Goal: Task Accomplishment & Management: Manage account settings

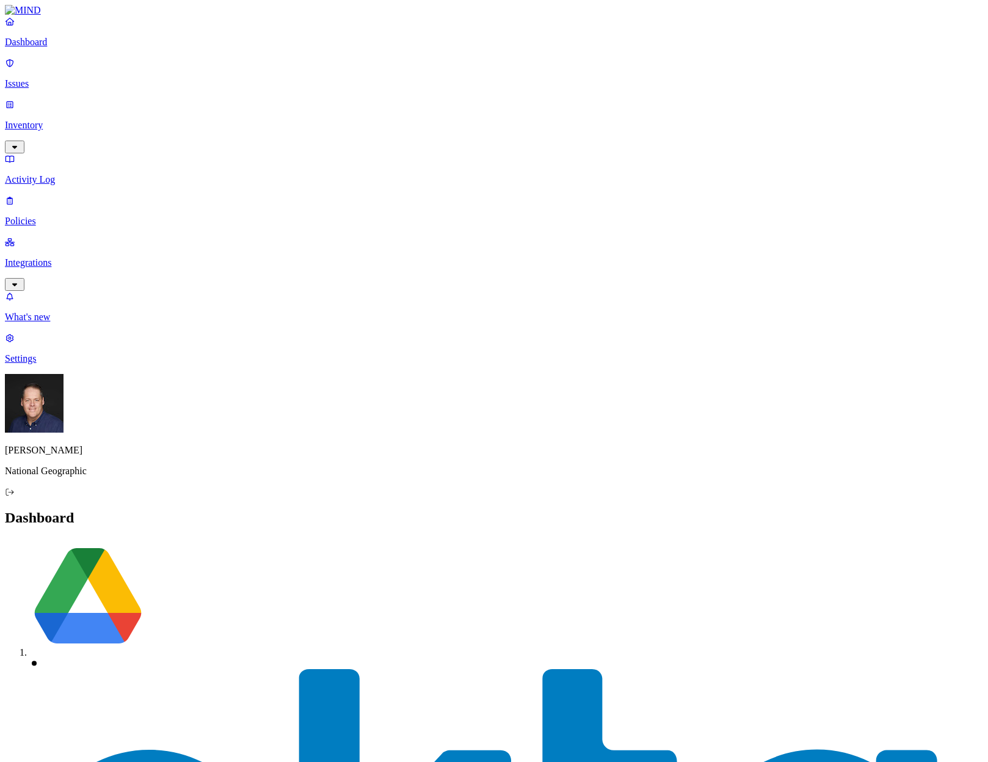
click at [64, 78] on p "Issues" at bounding box center [494, 83] width 978 height 11
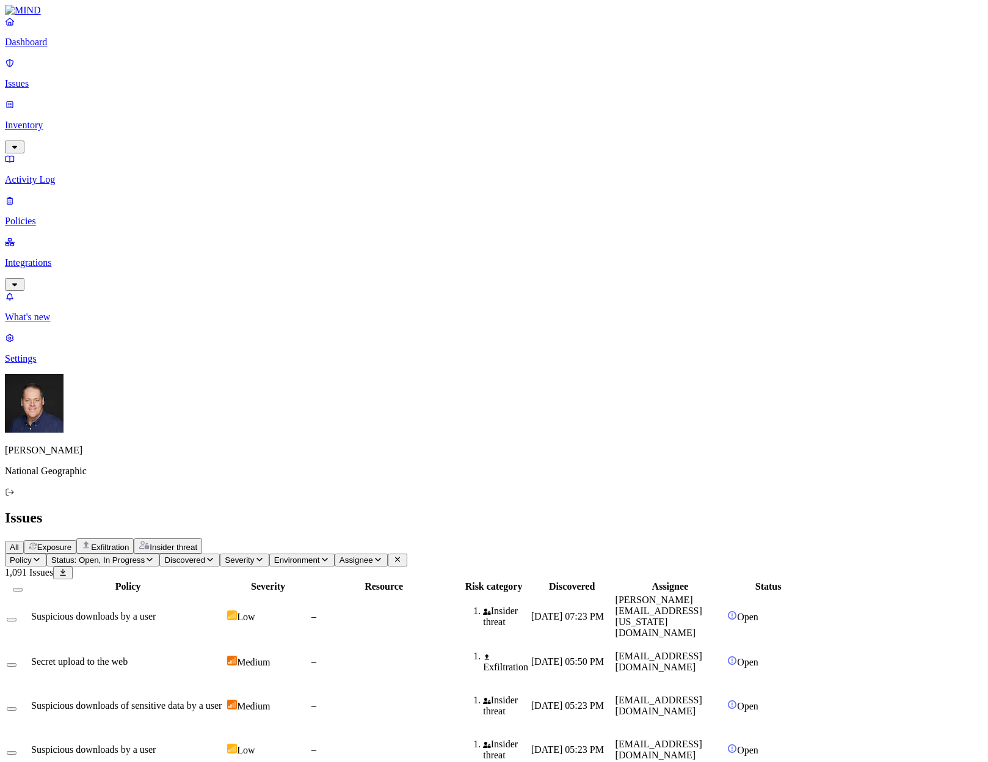
click at [52, 216] on p "Policies" at bounding box center [494, 221] width 978 height 11
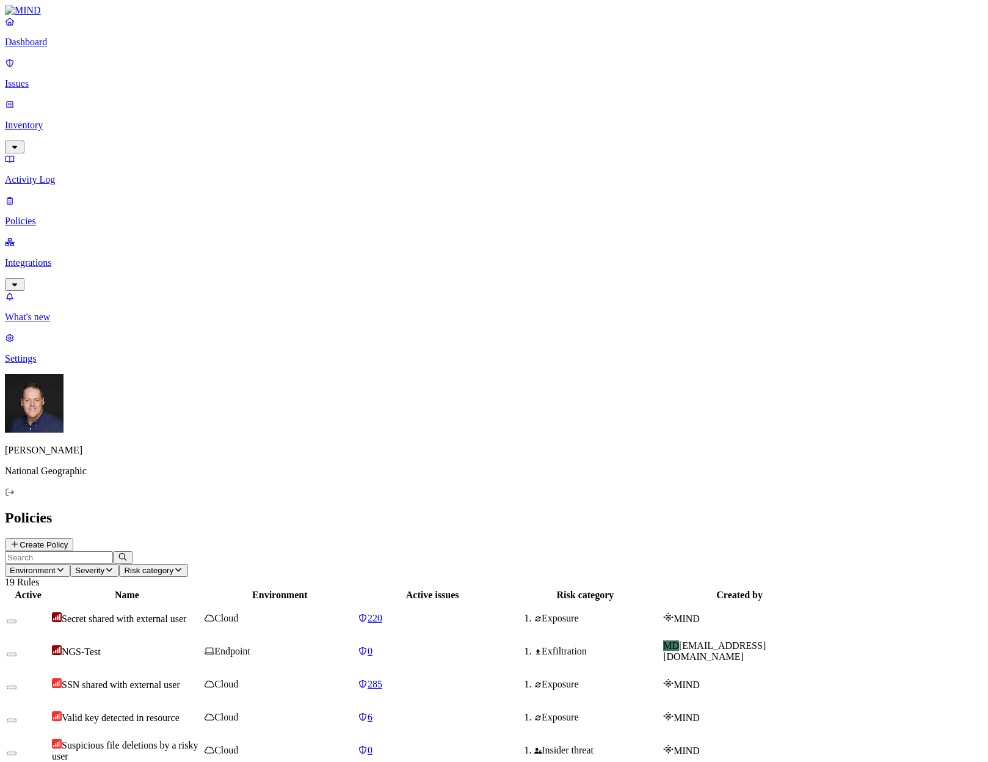
click at [101, 646] on span "NGS-Test" at bounding box center [81, 651] width 39 height 10
click at [45, 48] on p "Dashboard" at bounding box center [494, 42] width 978 height 11
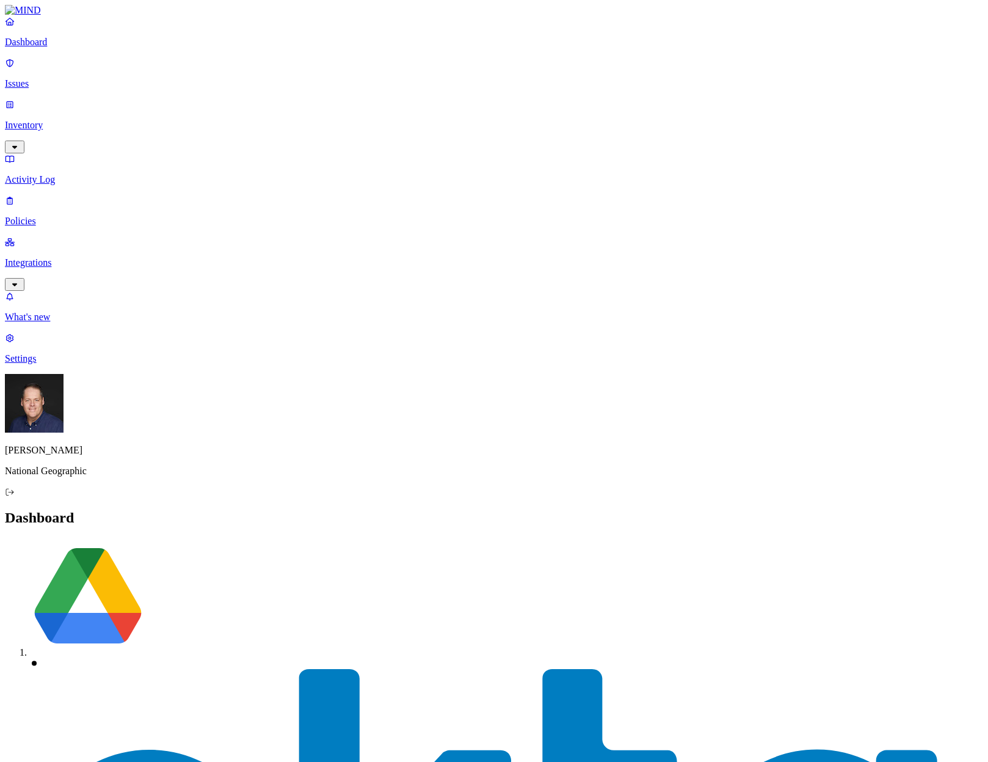
click at [71, 120] on p "Inventory" at bounding box center [494, 125] width 978 height 11
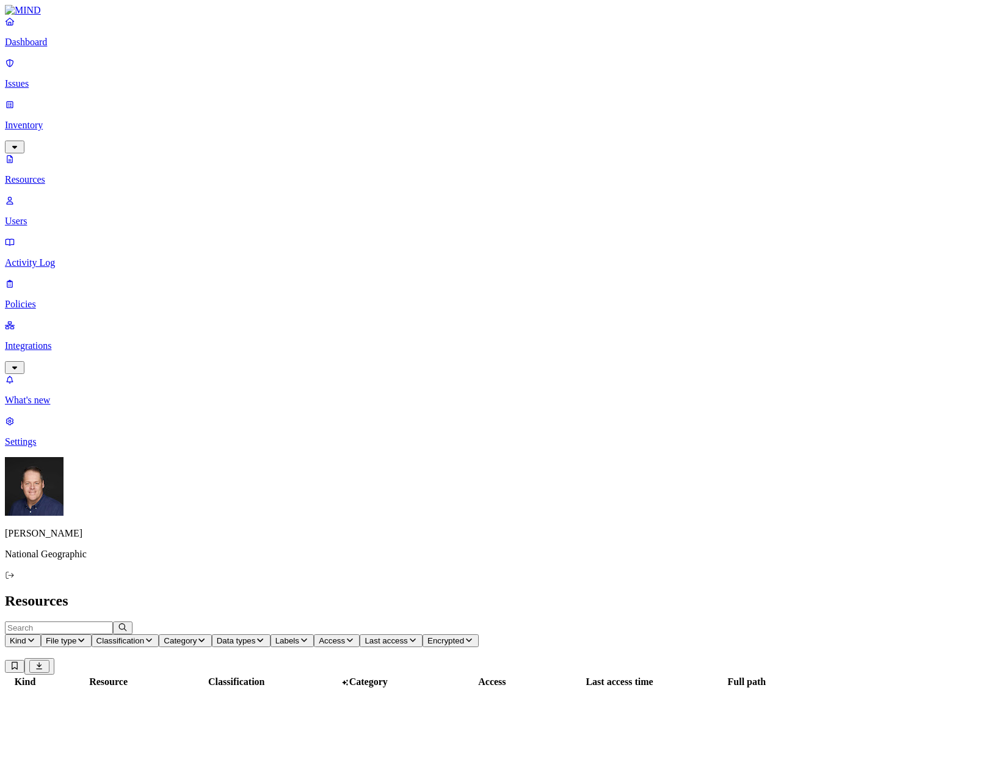
click at [51, 216] on p "Users" at bounding box center [494, 221] width 978 height 11
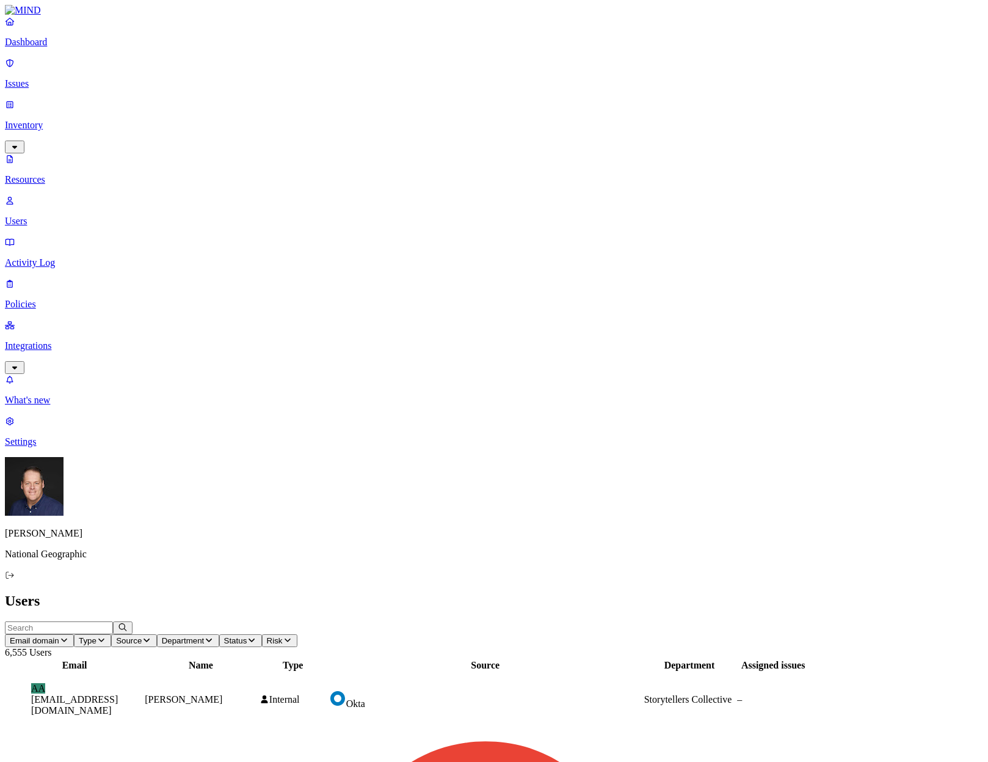
click at [113, 621] on input "text" at bounding box center [59, 627] width 108 height 13
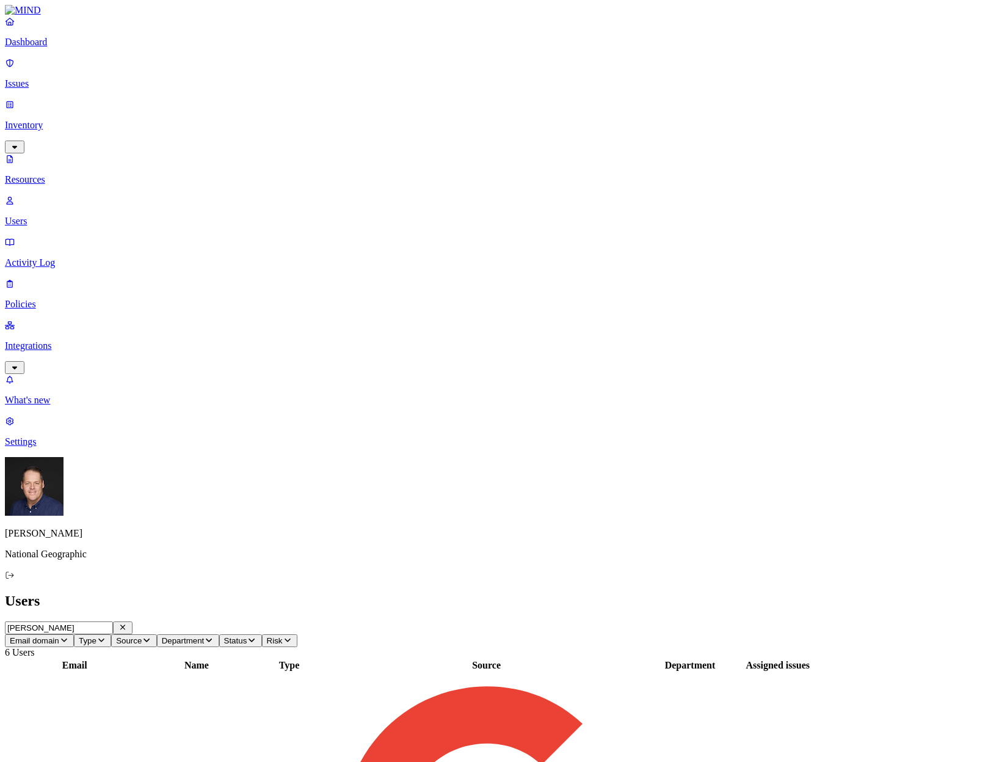
type input "[PERSON_NAME]"
click at [43, 48] on p "Dashboard" at bounding box center [494, 42] width 978 height 11
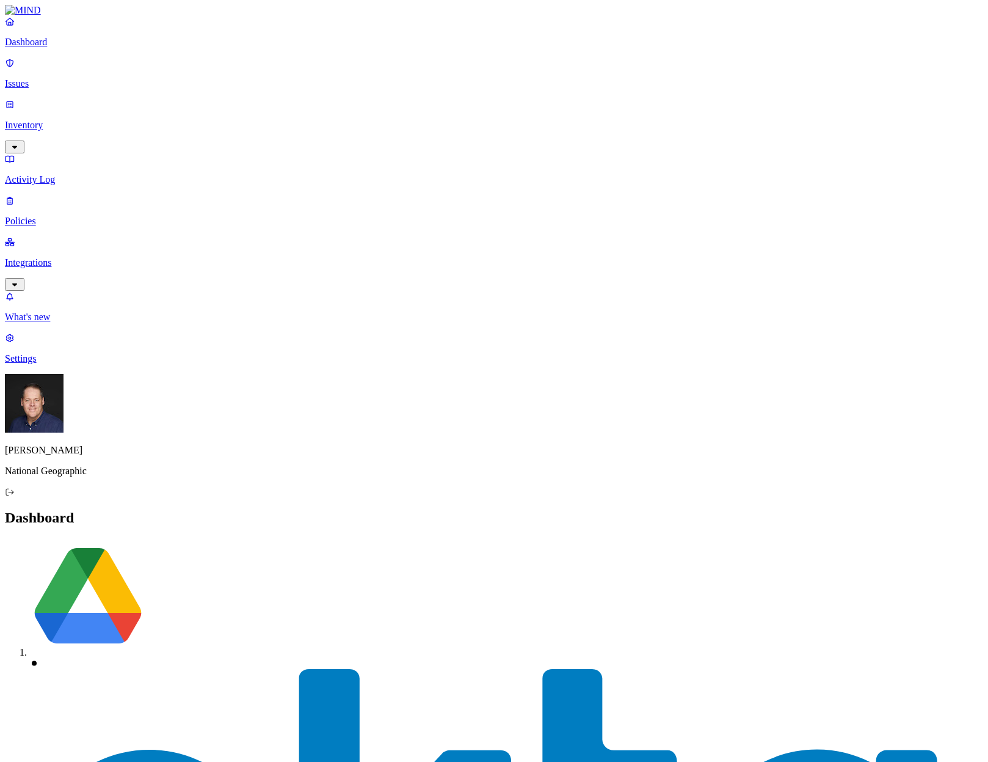
click at [37, 78] on p "Issues" at bounding box center [494, 83] width 978 height 11
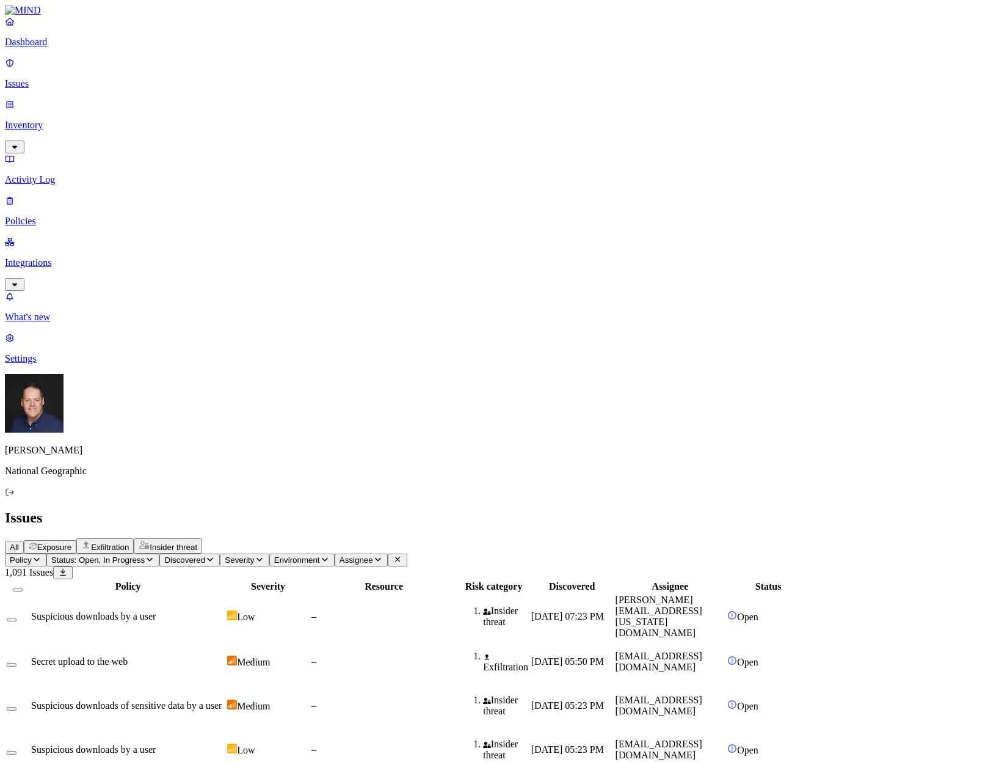
click at [86, 120] on p "Inventory" at bounding box center [494, 125] width 978 height 11
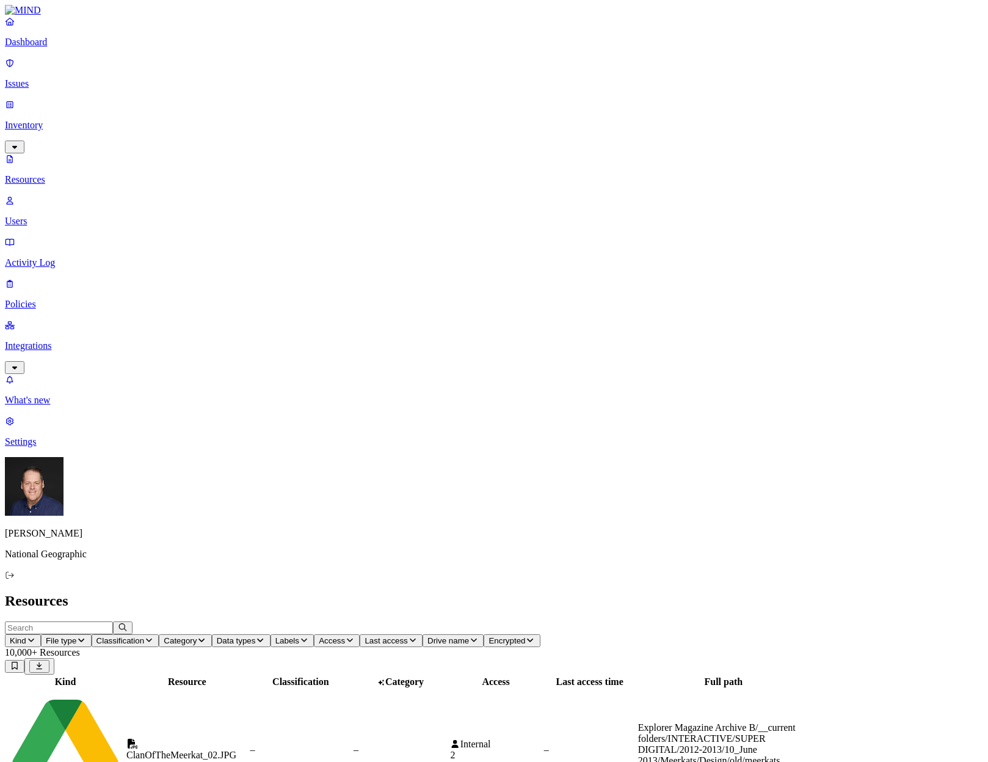
click at [76, 216] on p "Users" at bounding box center [494, 221] width 978 height 11
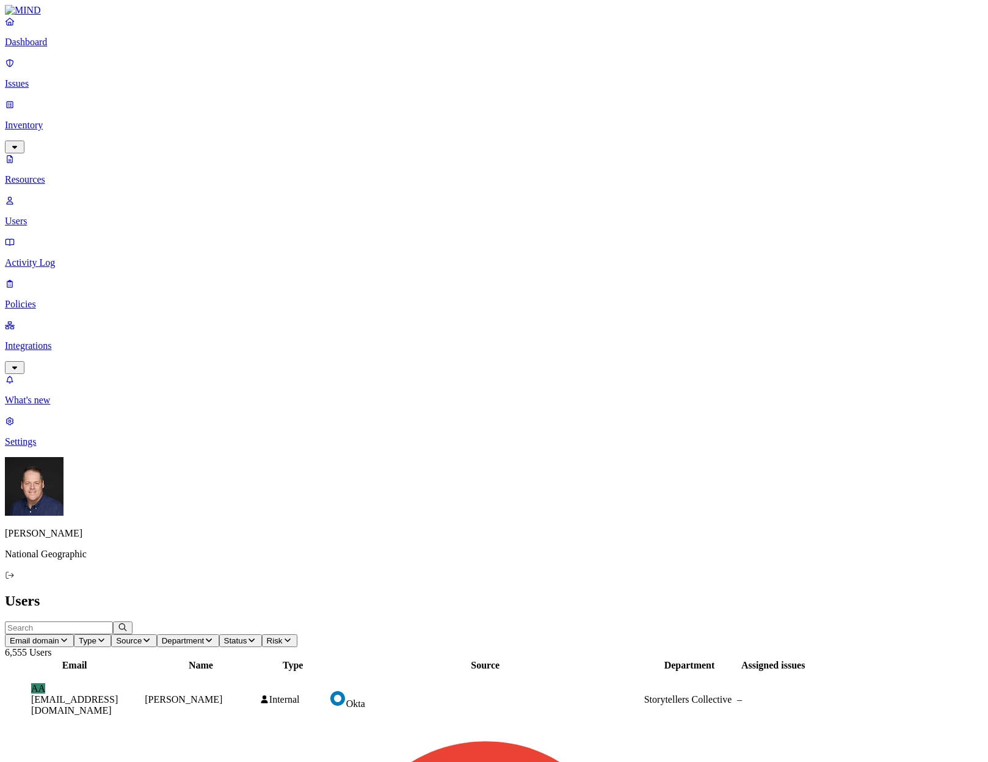
click at [56, 280] on nav "Dashboard Issues Inventory Resources Users Activity Log Policies Integrations W…" at bounding box center [494, 231] width 978 height 431
click at [62, 48] on p "Dashboard" at bounding box center [494, 42] width 978 height 11
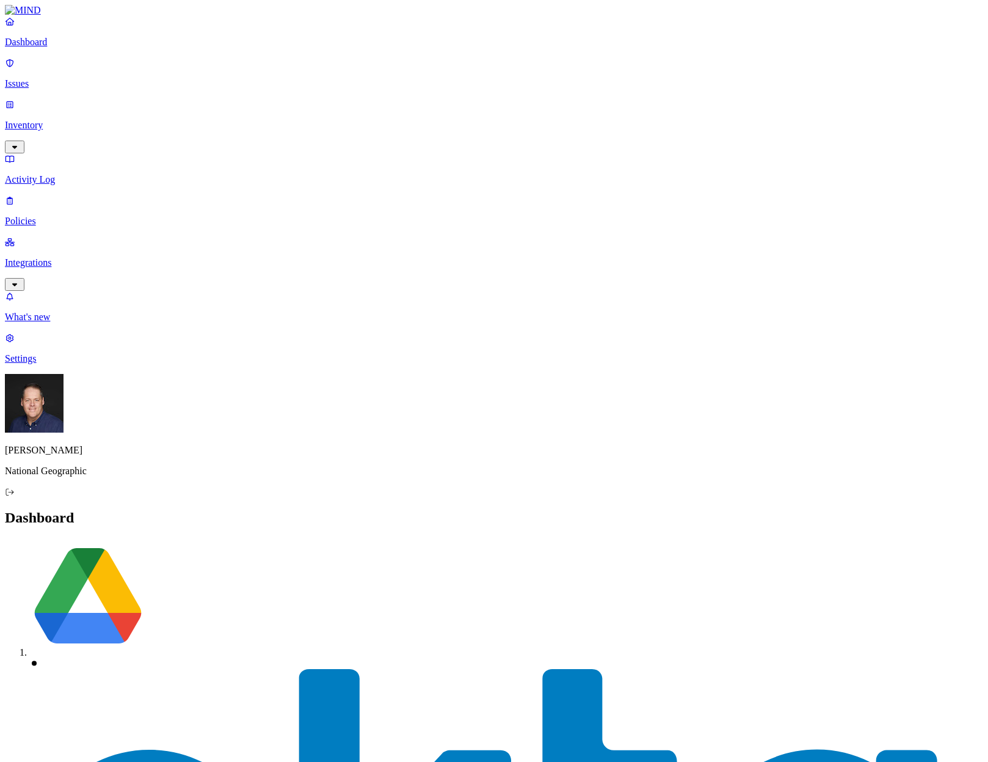
click at [49, 216] on p "Policies" at bounding box center [494, 221] width 978 height 11
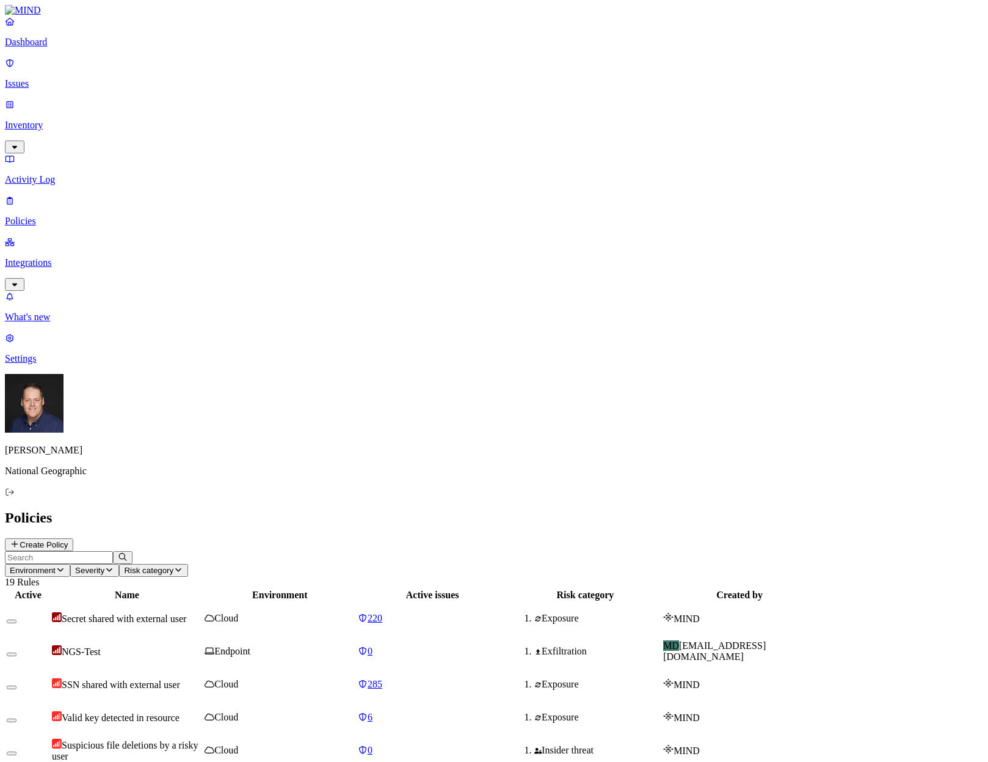
click at [202, 645] on div "NGS-Test" at bounding box center [127, 651] width 150 height 12
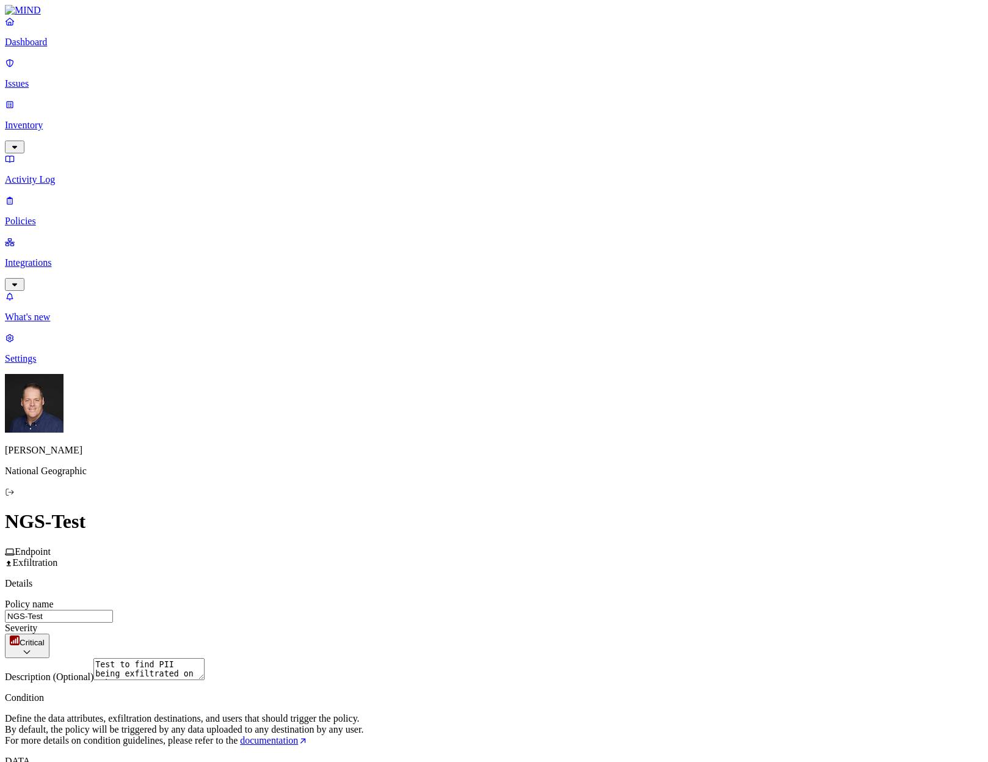
scroll to position [183, 0]
click at [650, 507] on html "Dashboard Issues Inventory Activity Log Policies Integrations What's new 1 Sett…" at bounding box center [494, 656] width 988 height 1312
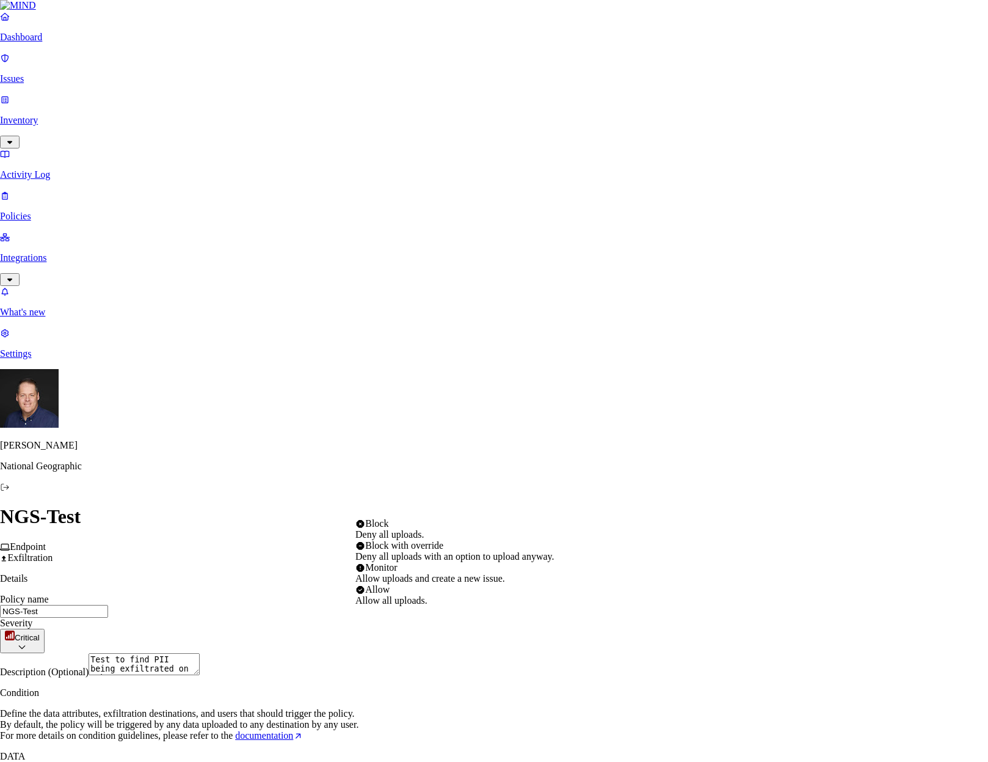
click at [639, 498] on html "Dashboard Issues Inventory Activity Log Policies Integrations What's new 1 Sett…" at bounding box center [494, 653] width 988 height 1307
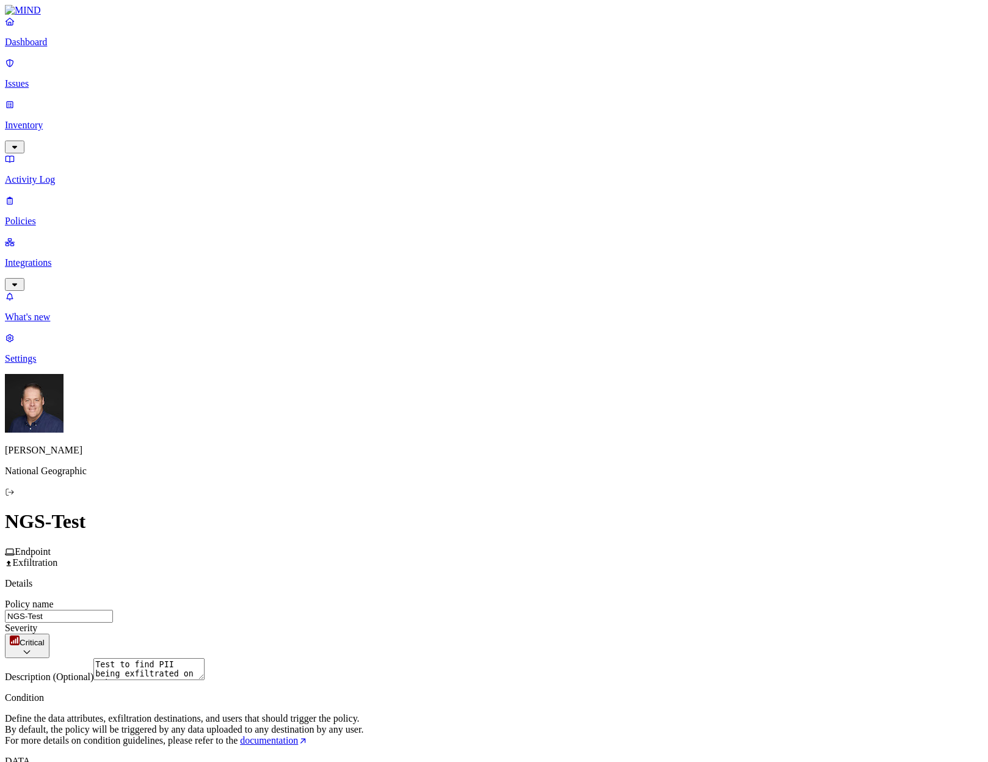
scroll to position [305, 0]
click at [531, 482] on html "Dashboard Issues Inventory Activity Log Policies Integrations What's new 1 Sett…" at bounding box center [494, 681] width 988 height 1363
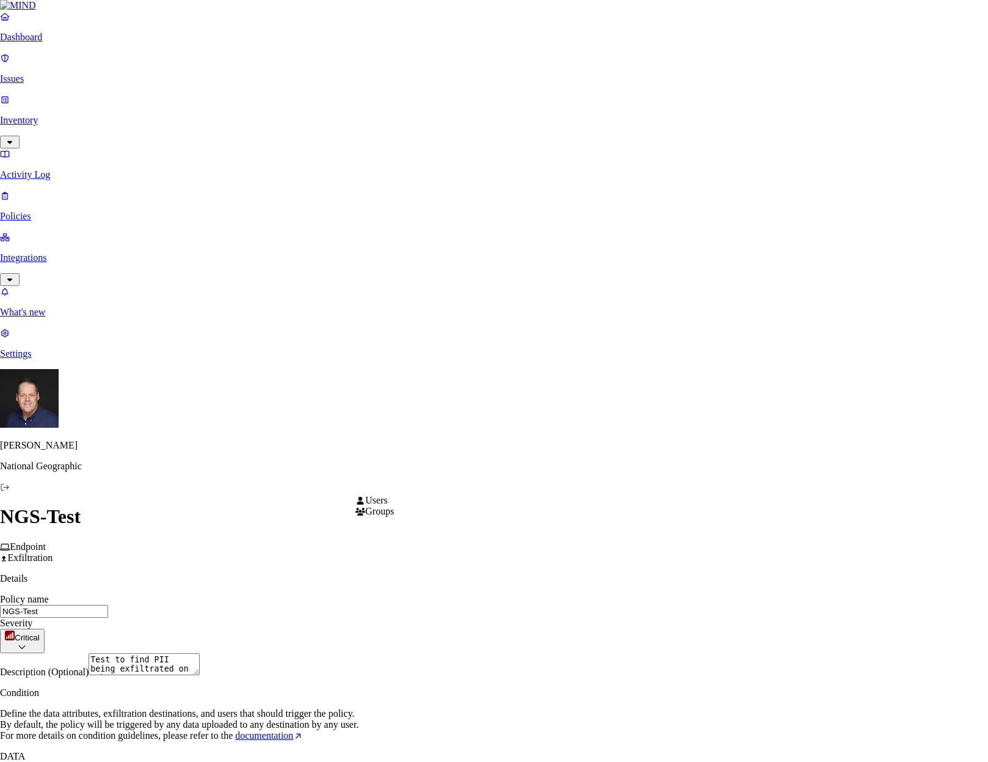
click at [530, 487] on html "Dashboard Issues Inventory Activity Log Policies Integrations What's new 1 Sett…" at bounding box center [494, 679] width 988 height 1358
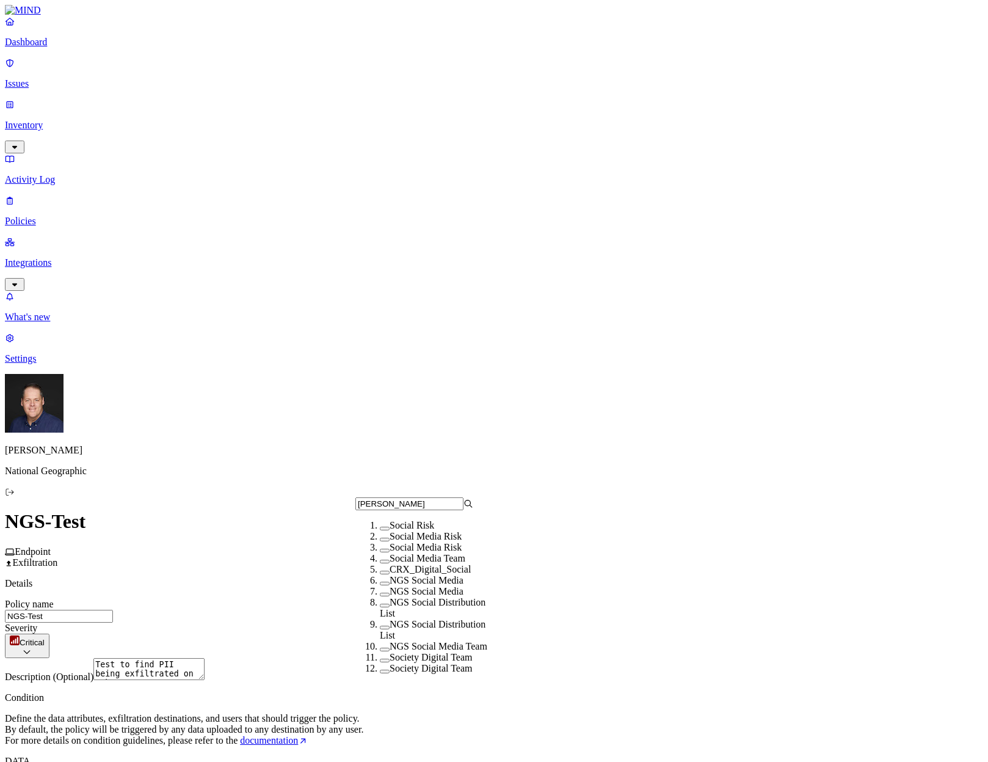
scroll to position [0, 0]
click at [344, 507] on body "Dashboard Issues Inventory Activity Log Policies Integrations What's new 1 Sett…" at bounding box center [494, 679] width 978 height 1348
type input "[PERSON_NAME]"
click at [418, 596] on span "NGS Social Media" at bounding box center [427, 591] width 74 height 10
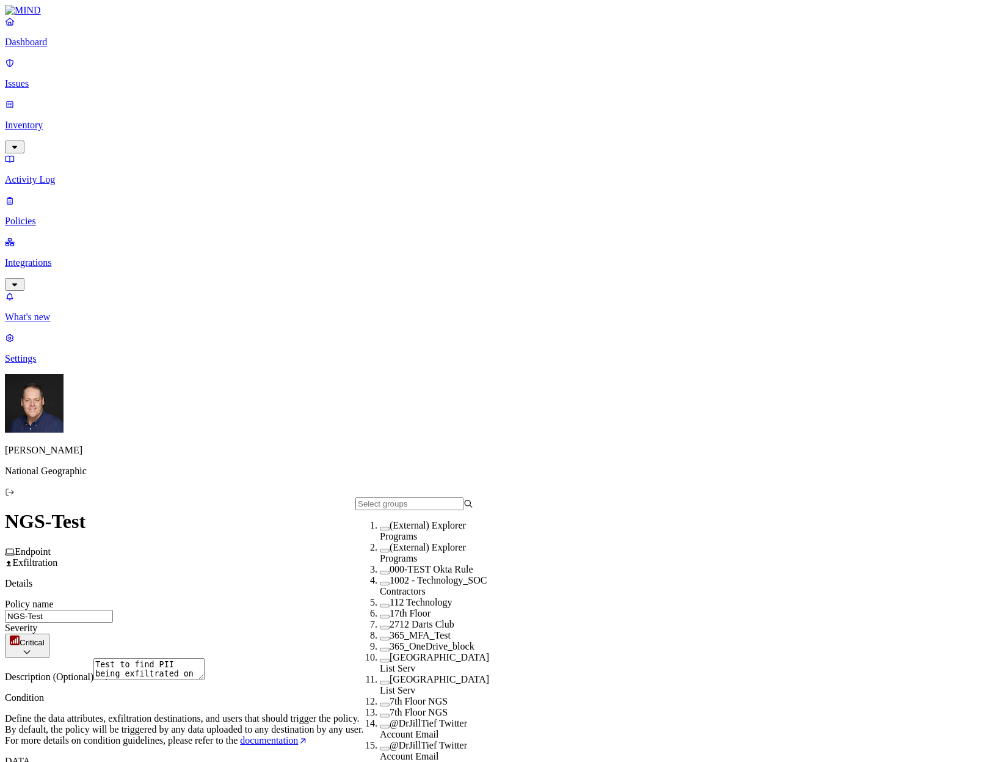
drag, startPoint x: 445, startPoint y: 485, endPoint x: 285, endPoint y: 478, distance: 159.5
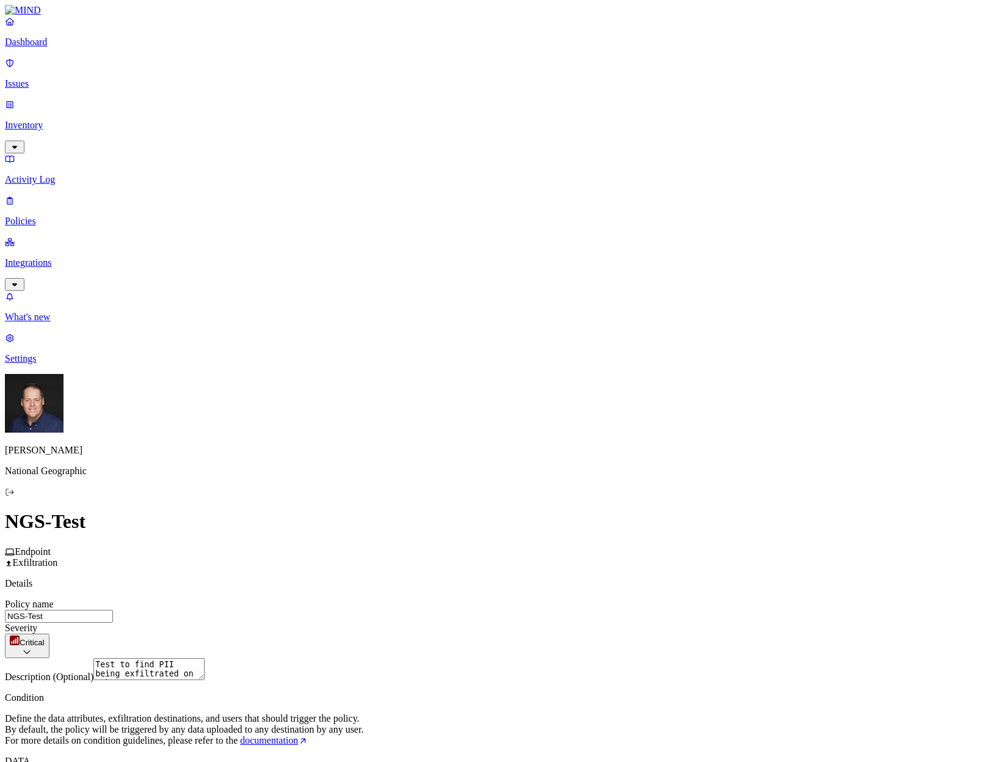
drag, startPoint x: 443, startPoint y: 481, endPoint x: 380, endPoint y: 479, distance: 62.9
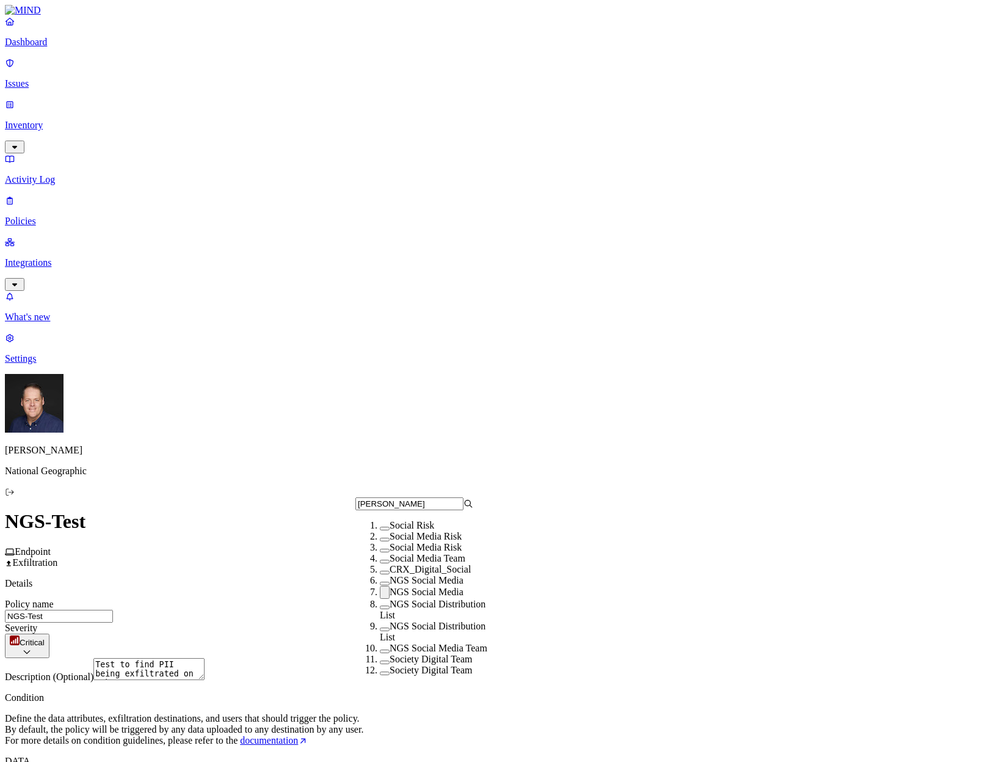
scroll to position [37, 0]
type input "[PERSON_NAME]"
click at [380, 586] on div "NGS Social Media" at bounding box center [439, 580] width 118 height 11
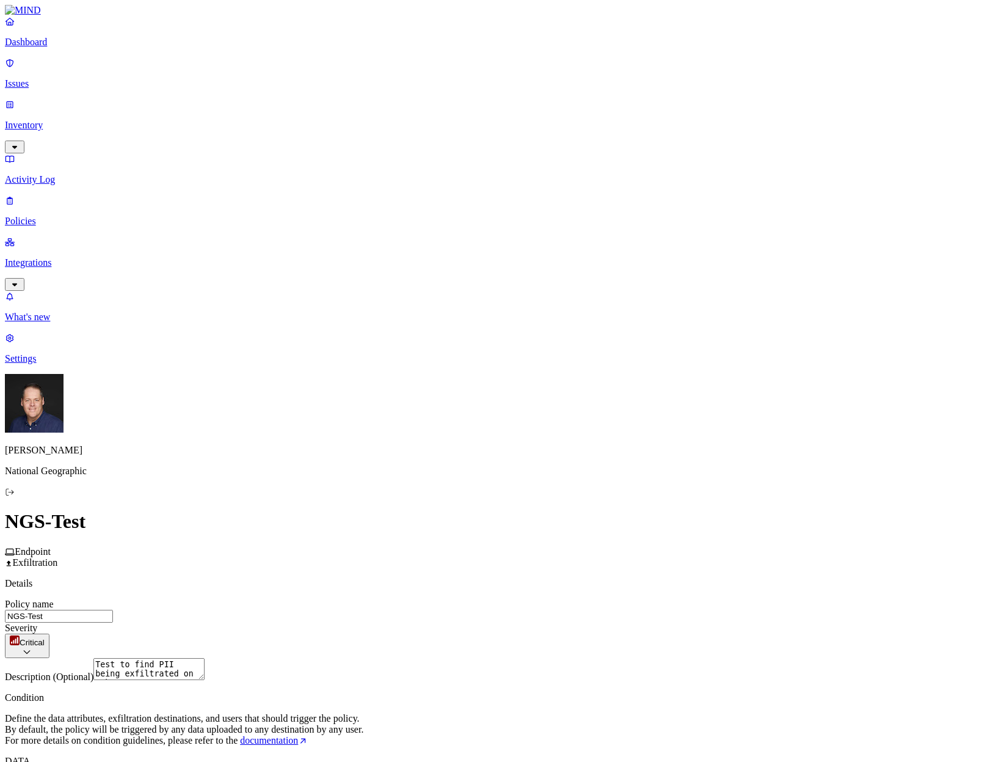
click at [558, 387] on html "Dashboard Issues Inventory Activity Log Policies Integrations What's new 1 Sett…" at bounding box center [494, 680] width 988 height 1361
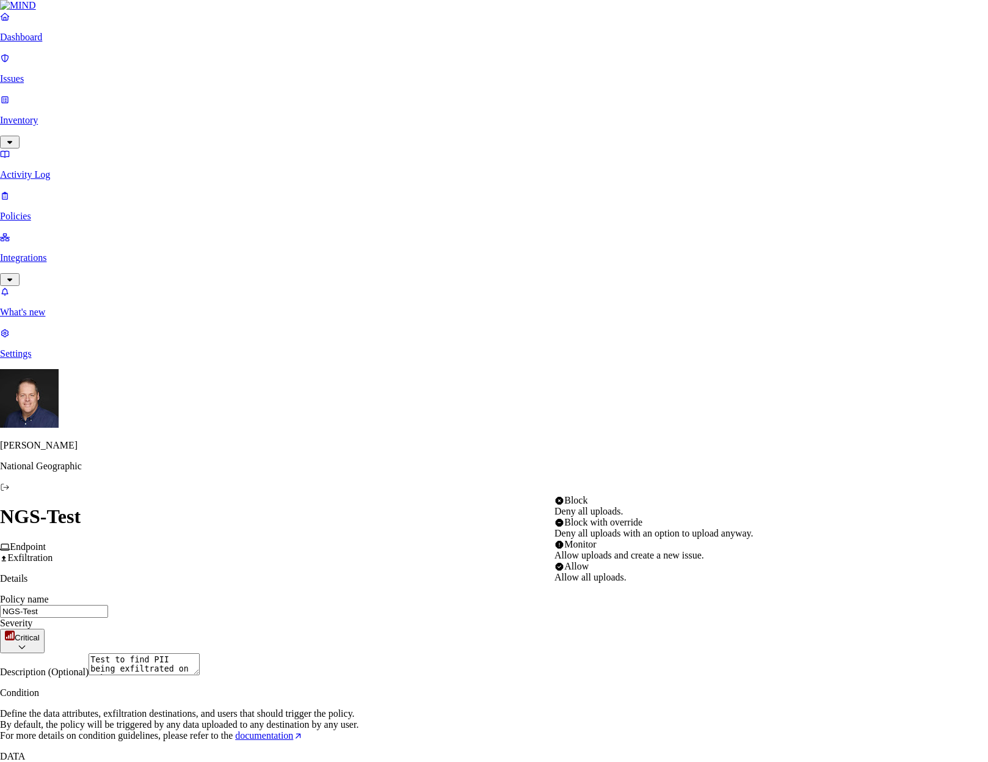
click at [607, 478] on html "Dashboard Issues Inventory Activity Log Policies Integrations What's new 1 Sett…" at bounding box center [494, 678] width 988 height 1356
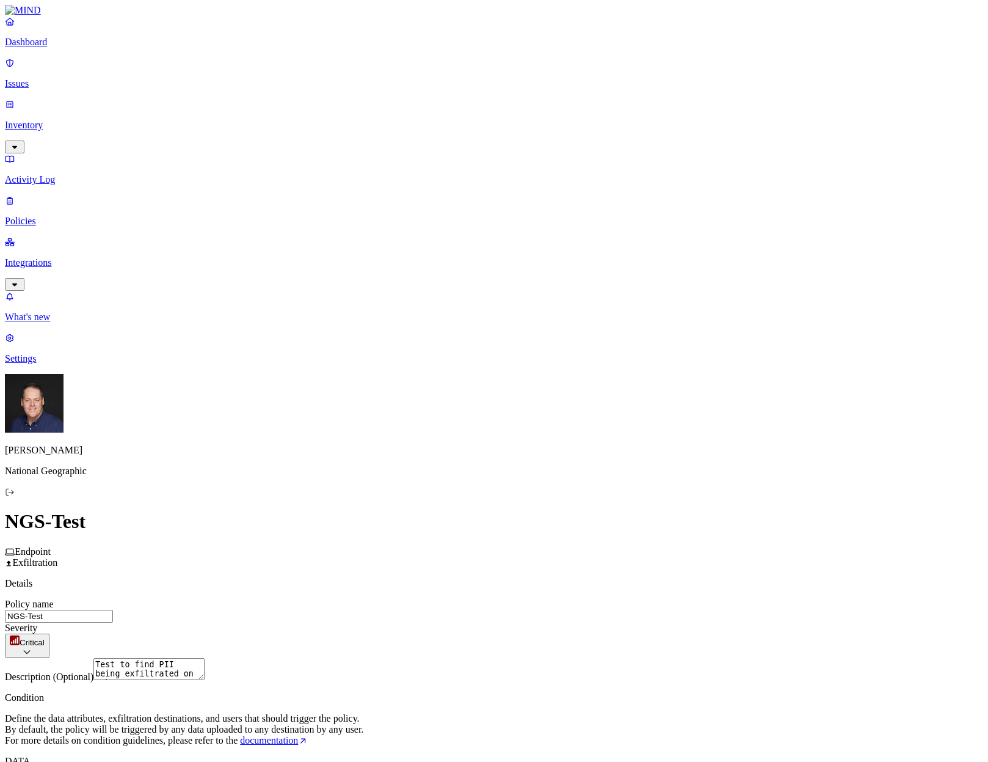
click at [288, 555] on html "Dashboard Issues Inventory Activity Log Policies Integrations What's new 1 Sett…" at bounding box center [494, 680] width 988 height 1361
click at [42, 364] on link "Settings" at bounding box center [494, 348] width 978 height 32
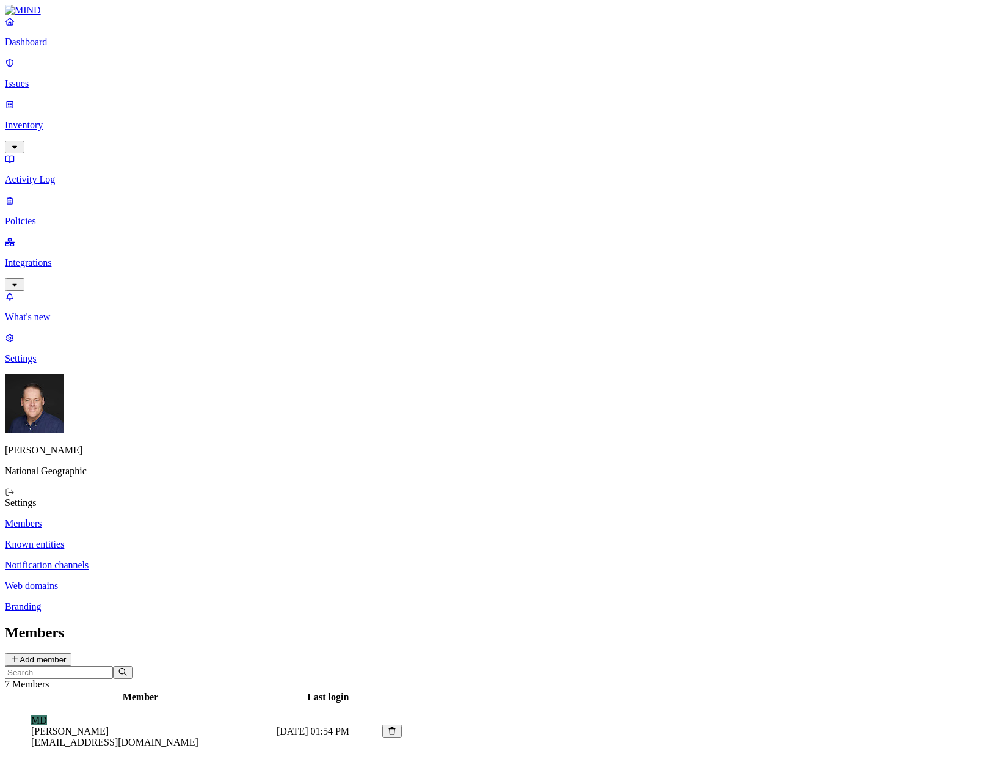
click at [204, 559] on p "Notification channels" at bounding box center [494, 564] width 978 height 11
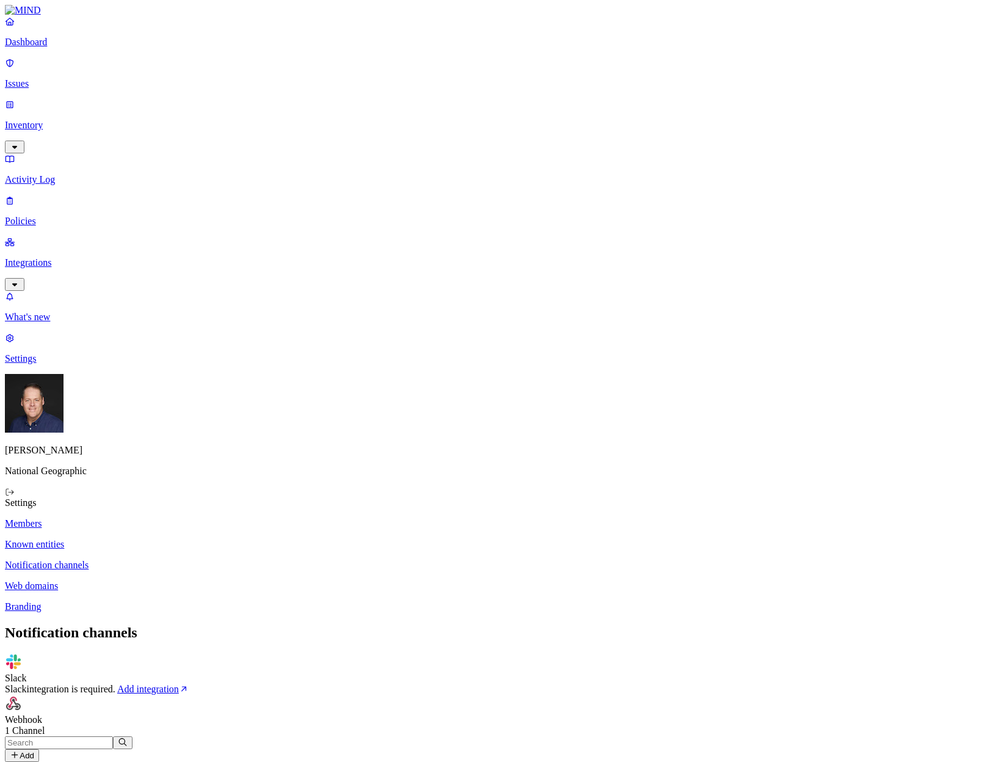
click at [195, 539] on p "Known entities" at bounding box center [494, 544] width 978 height 11
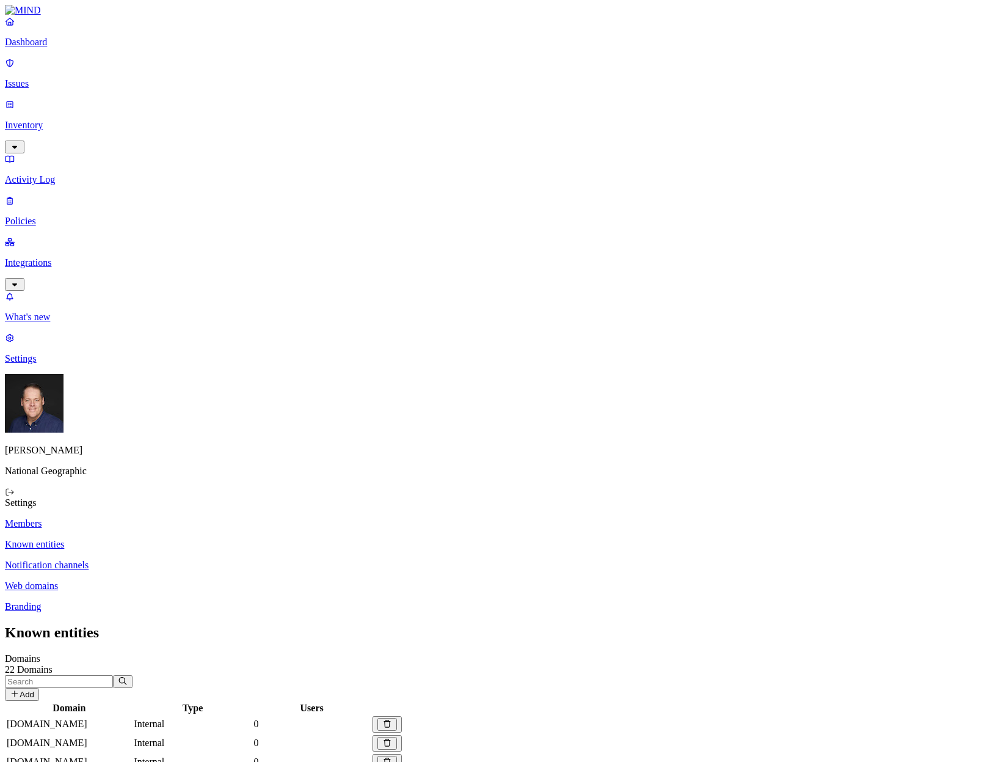
click at [165, 518] on p "Members" at bounding box center [494, 523] width 978 height 11
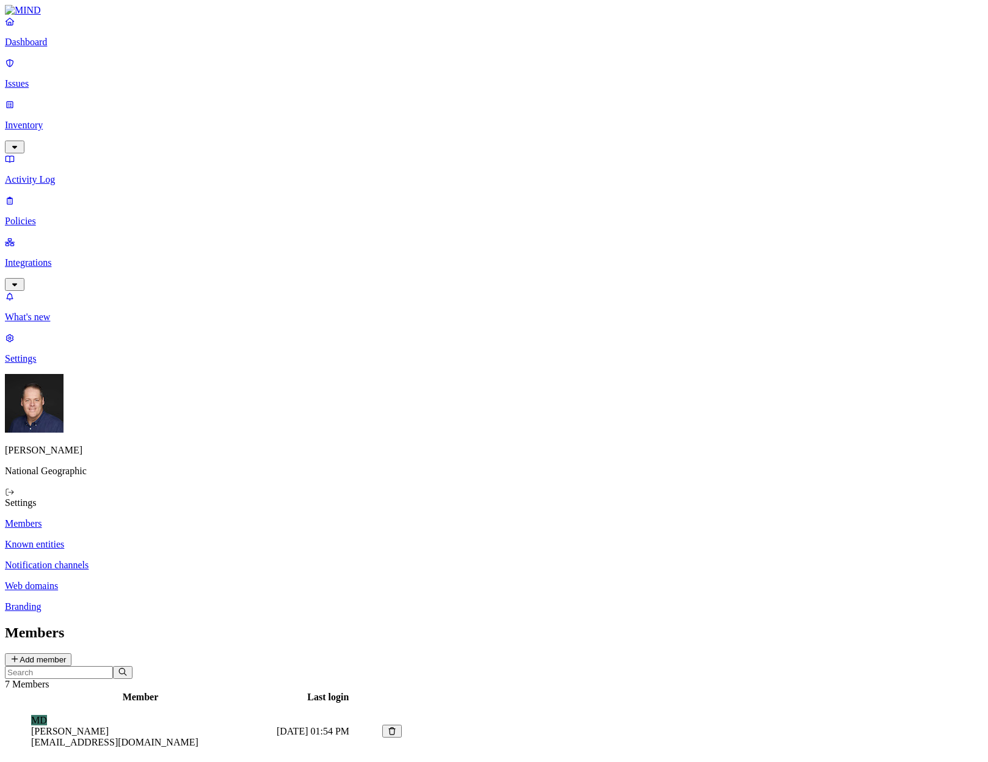
click at [173, 601] on p "Branding" at bounding box center [494, 606] width 978 height 11
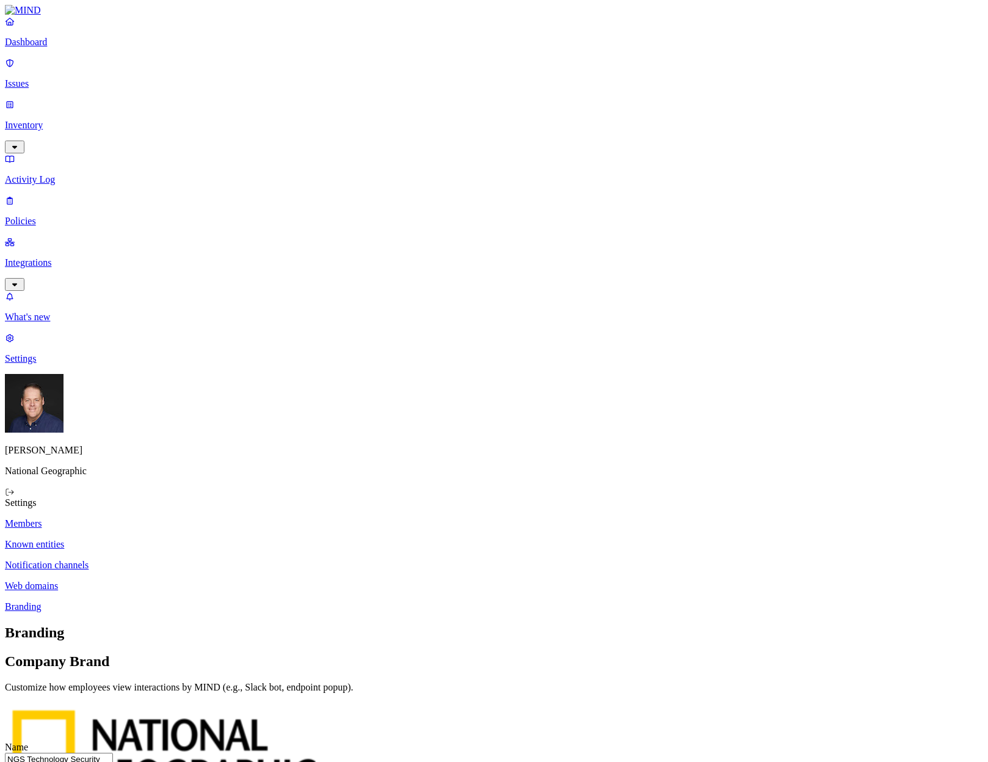
click at [181, 580] on p "Web domains" at bounding box center [494, 585] width 978 height 11
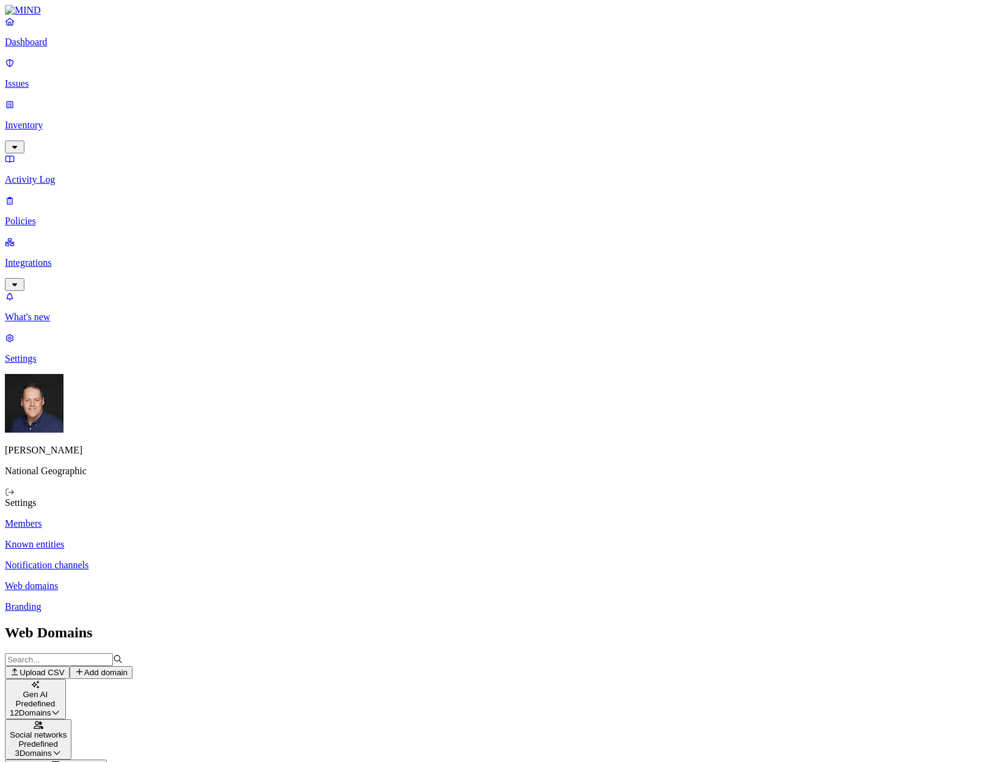
click at [62, 748] on icon "button" at bounding box center [57, 752] width 10 height 8
click at [57, 78] on p "Issues" at bounding box center [494, 83] width 978 height 11
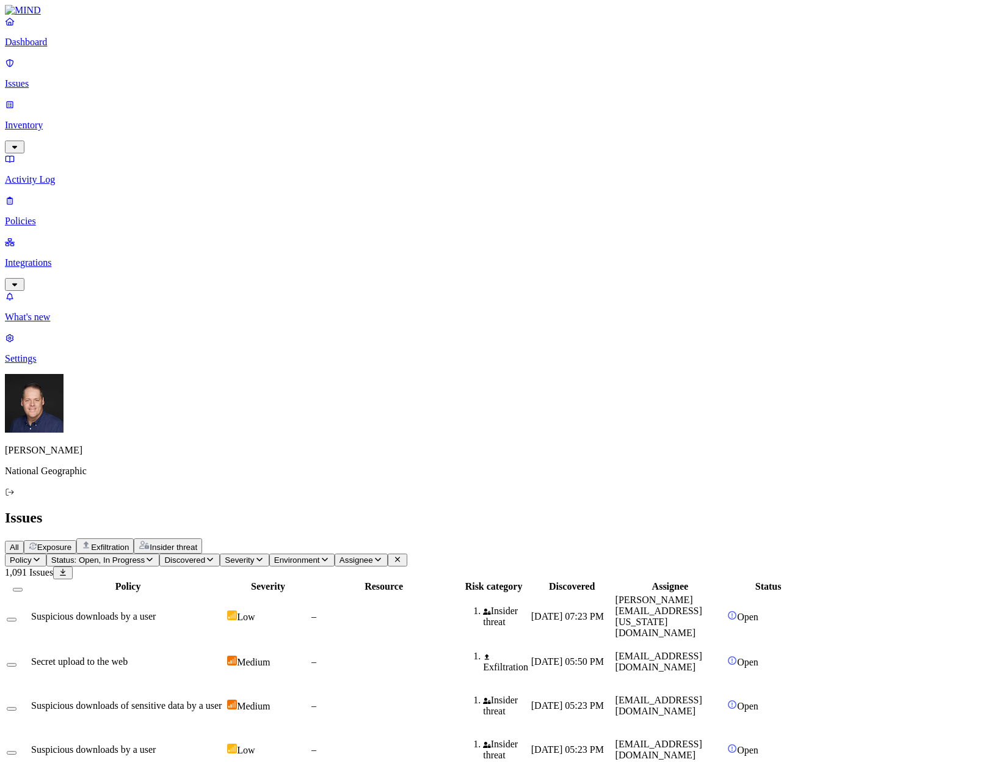
click at [335, 553] on button "Environment" at bounding box center [301, 559] width 65 height 13
click at [445, 135] on div "Endpoint" at bounding box center [445, 137] width 0 height 22
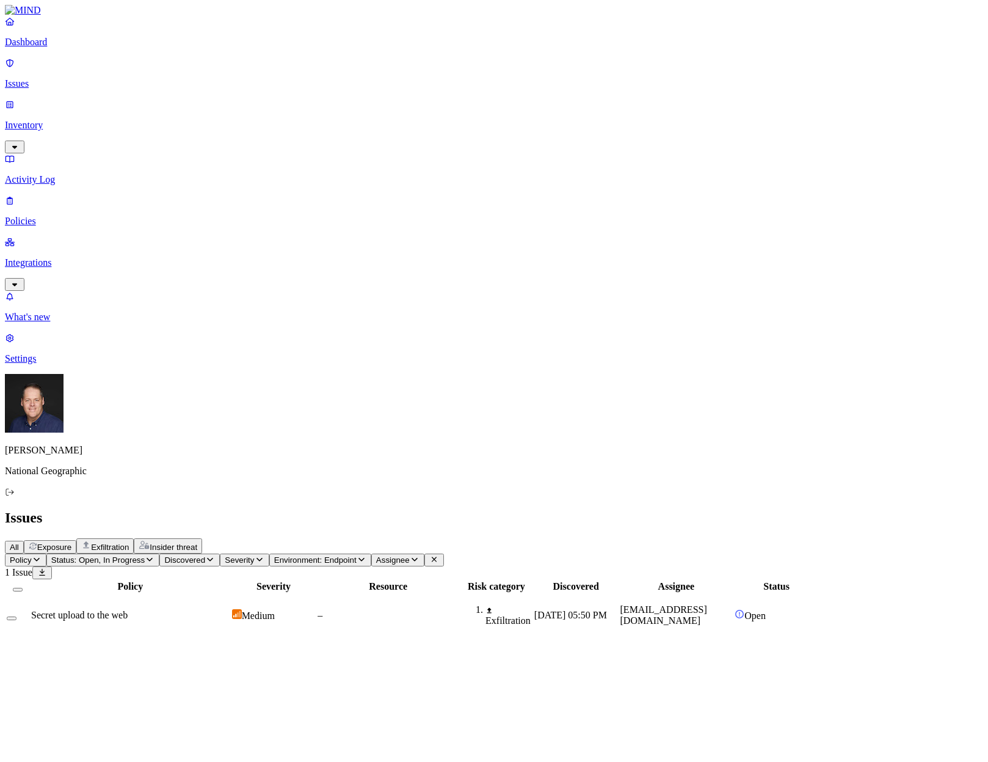
click at [766, 610] on span "Open" at bounding box center [754, 615] width 21 height 10
drag, startPoint x: 631, startPoint y: 15, endPoint x: 624, endPoint y: 20, distance: 8.8
click at [20, 649] on icon "button" at bounding box center [15, 653] width 10 height 8
click at [40, 216] on p "Policies" at bounding box center [494, 221] width 978 height 11
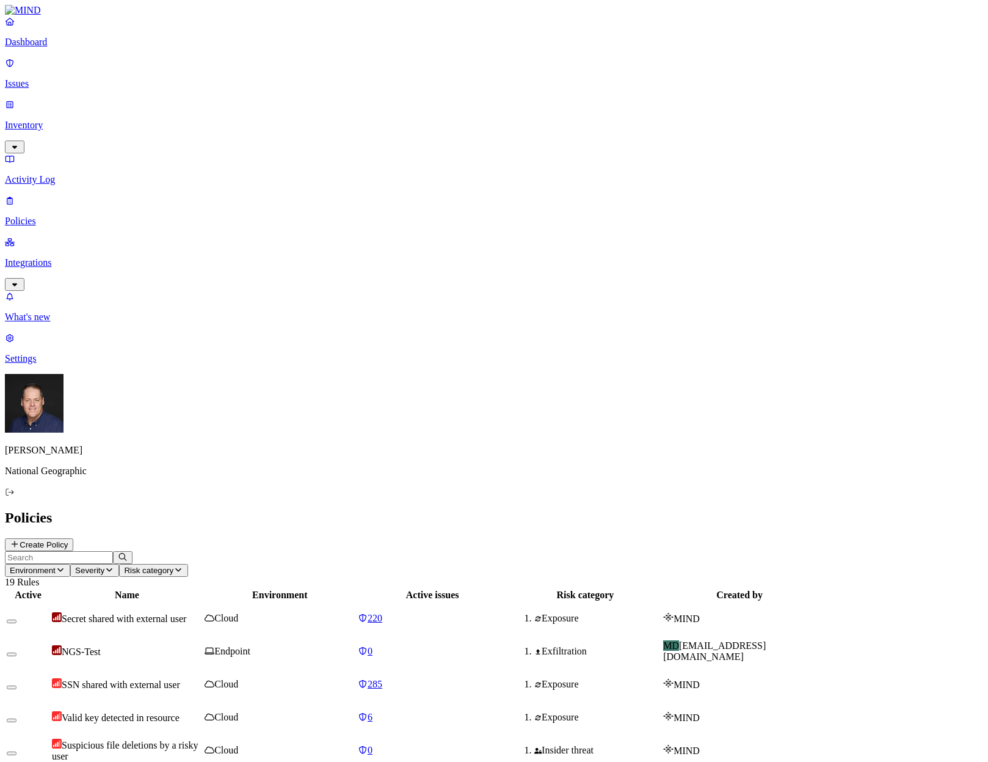
click at [101, 646] on span "NGS-Test" at bounding box center [81, 651] width 39 height 10
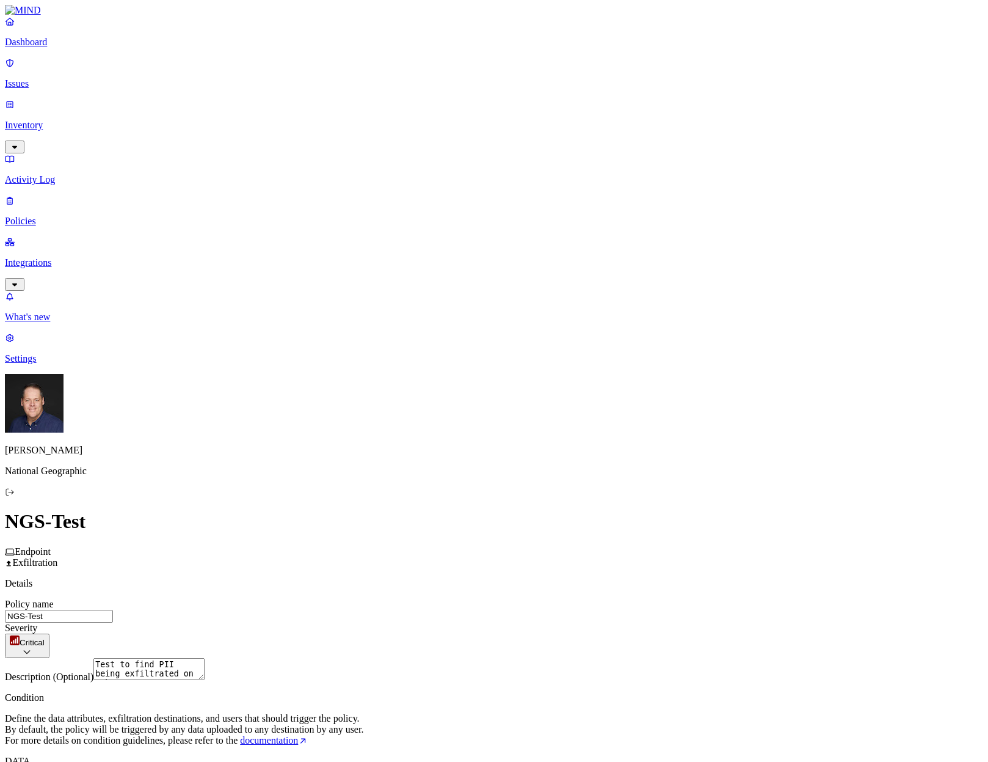
scroll to position [61, 0]
click at [460, 545] on label "False" at bounding box center [449, 541] width 21 height 21
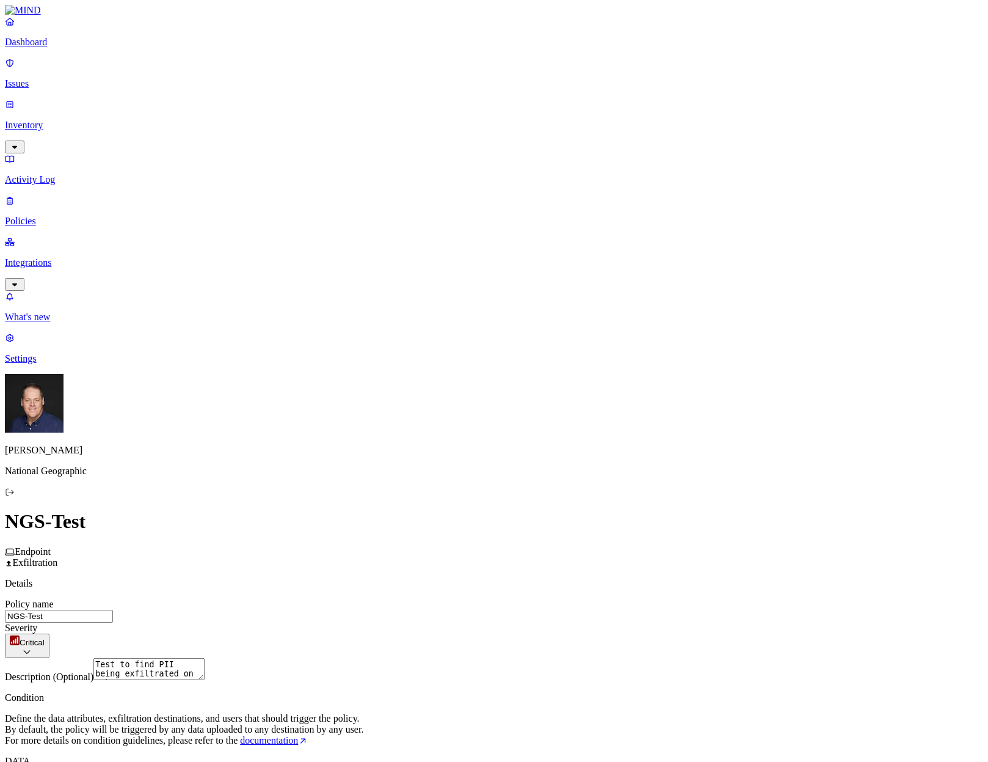
click at [457, 580] on label "Departments" at bounding box center [441, 575] width 50 height 10
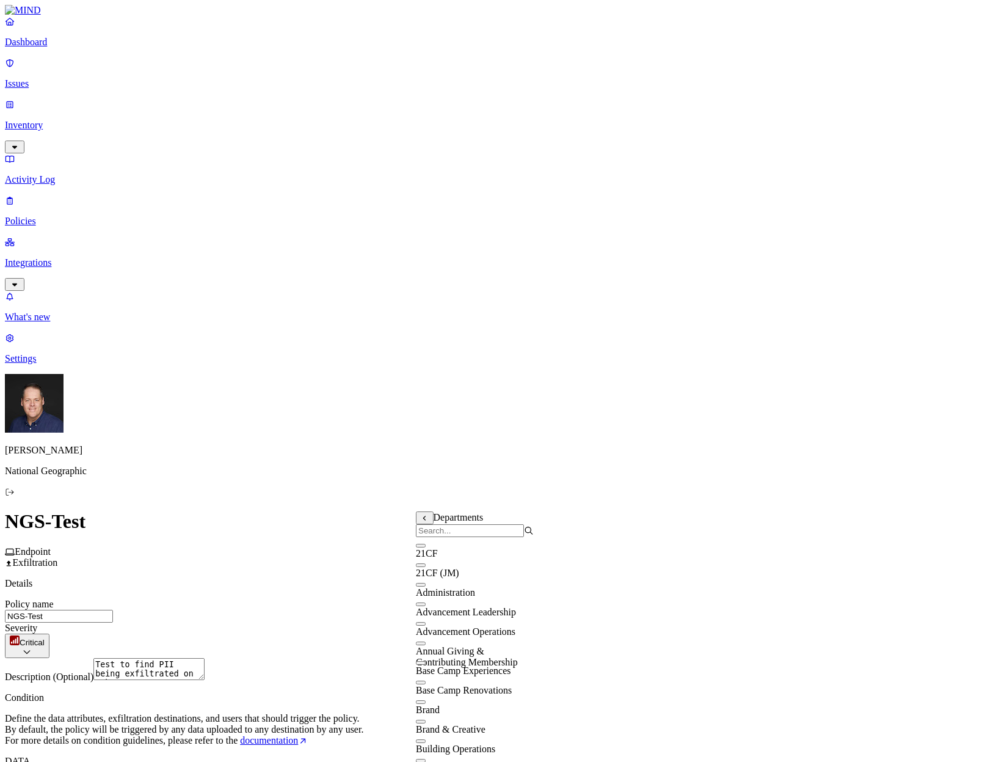
click at [479, 534] on input "search" at bounding box center [470, 530] width 108 height 13
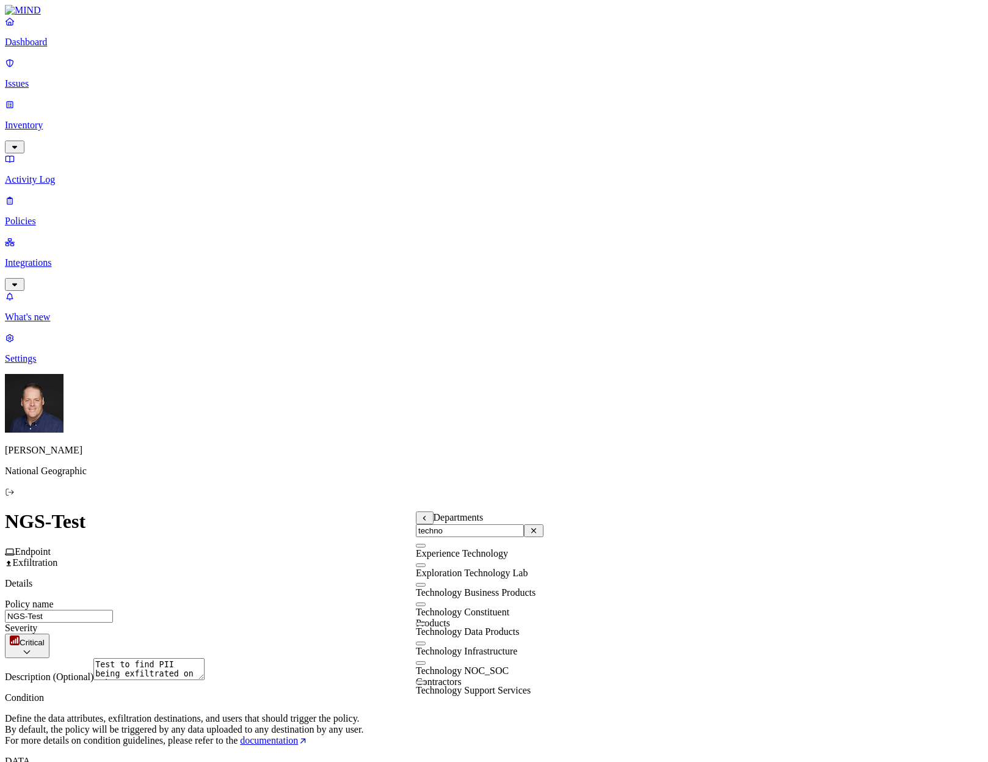
click at [426, 645] on button "button" at bounding box center [421, 643] width 10 height 4
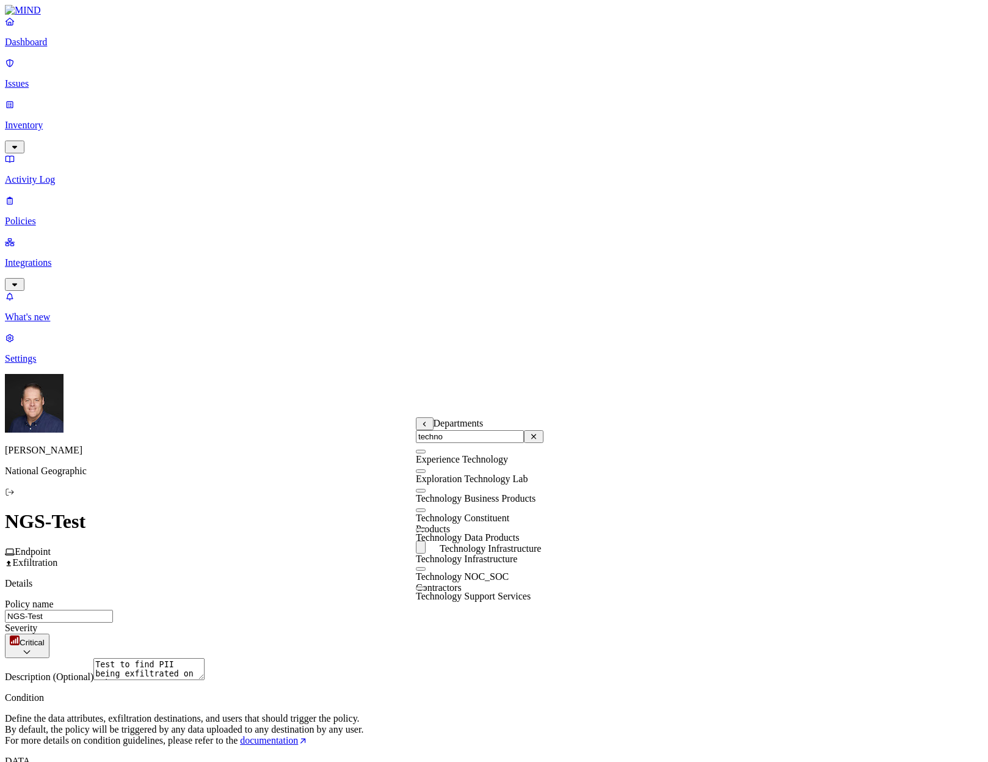
scroll to position [183, 0]
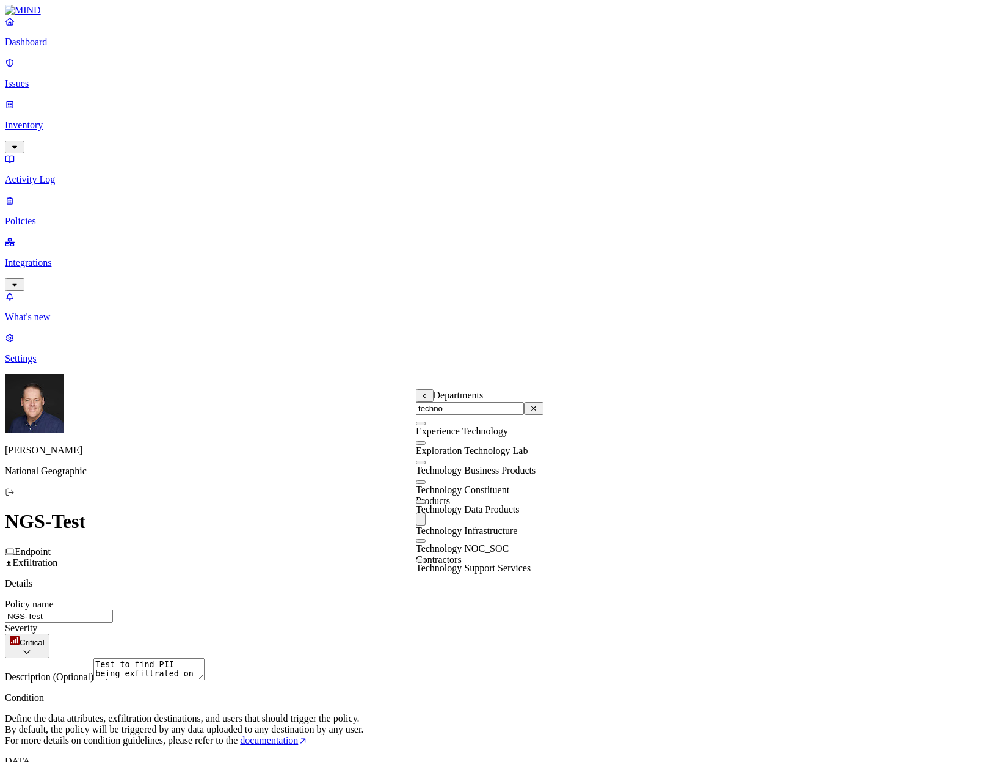
click at [478, 411] on input "techno" at bounding box center [470, 408] width 108 height 13
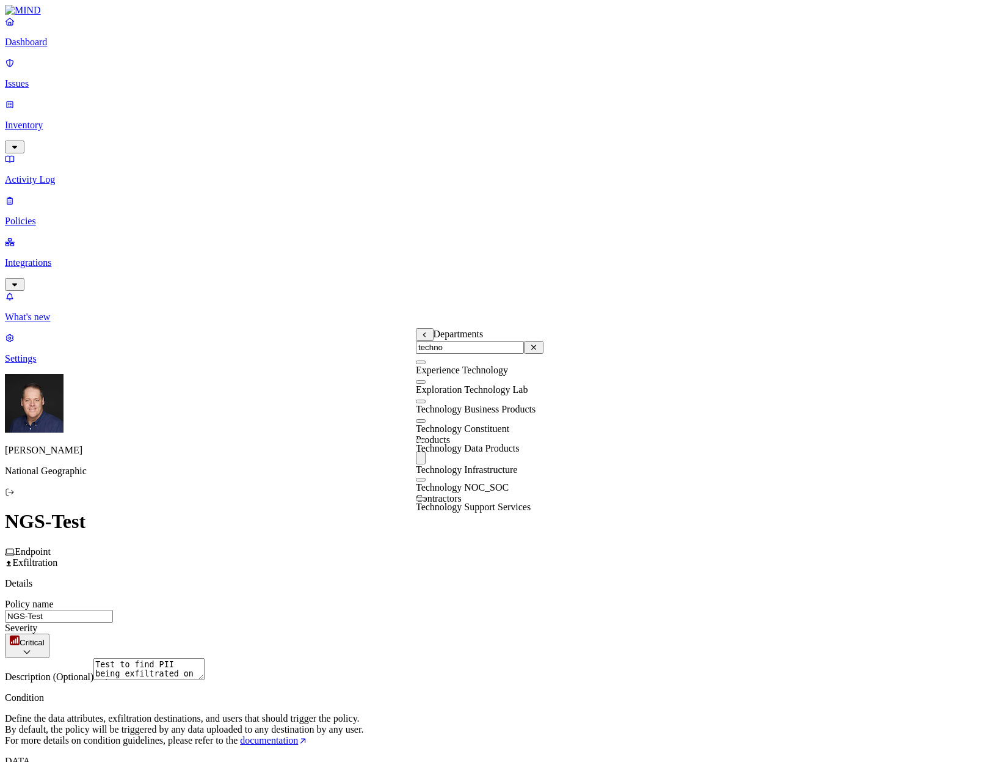
scroll to position [244, 0]
drag, startPoint x: 494, startPoint y: 357, endPoint x: 338, endPoint y: 351, distance: 155.8
click at [339, 352] on body "Dashboard Issues Inventory Activity Log Policies Integrations What's new 1 Sett…" at bounding box center [494, 636] width 978 height 1262
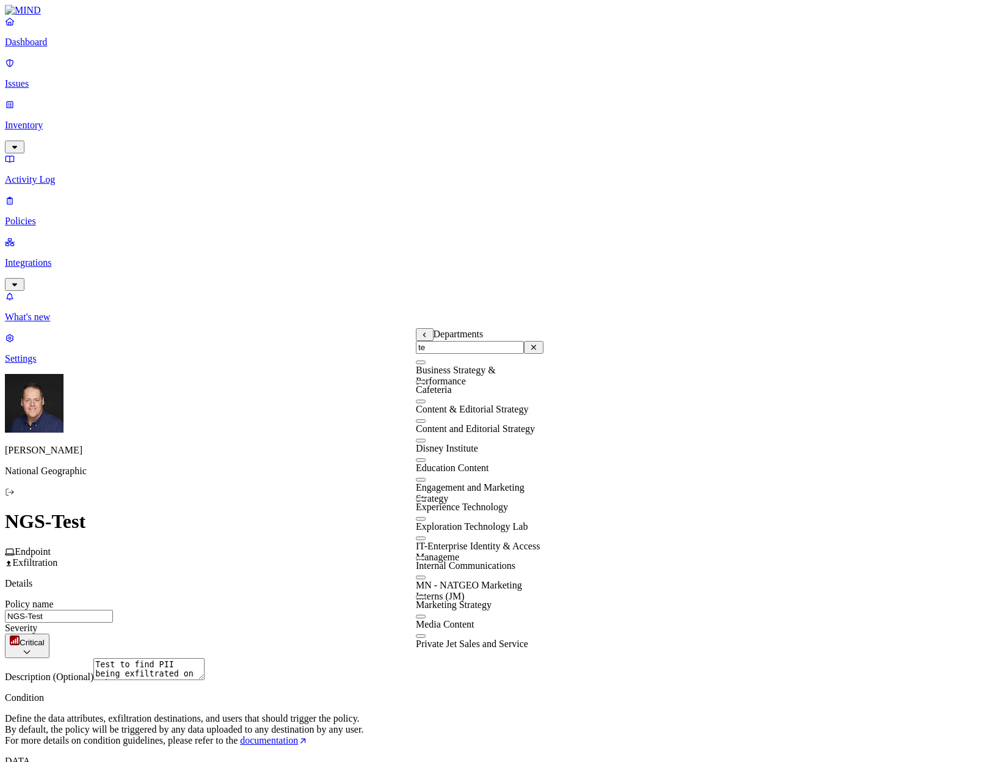
type input "t"
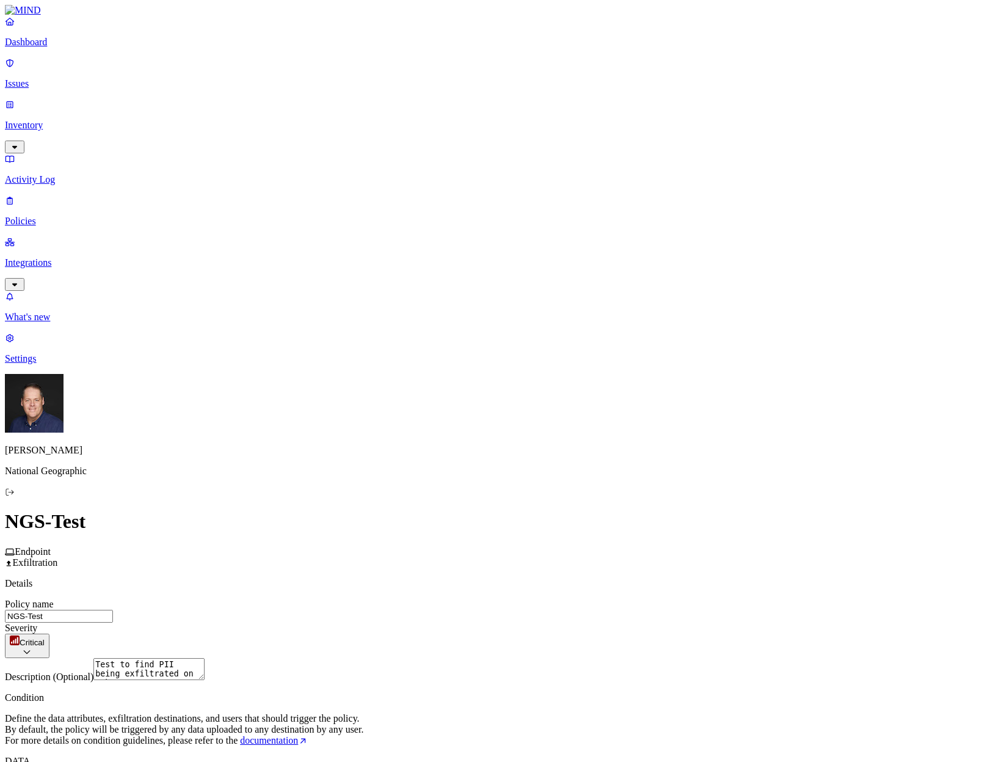
click at [561, 551] on html "Dashboard Issues Inventory Activity Log Policies Integrations What's new 1 Sett…" at bounding box center [494, 638] width 988 height 1277
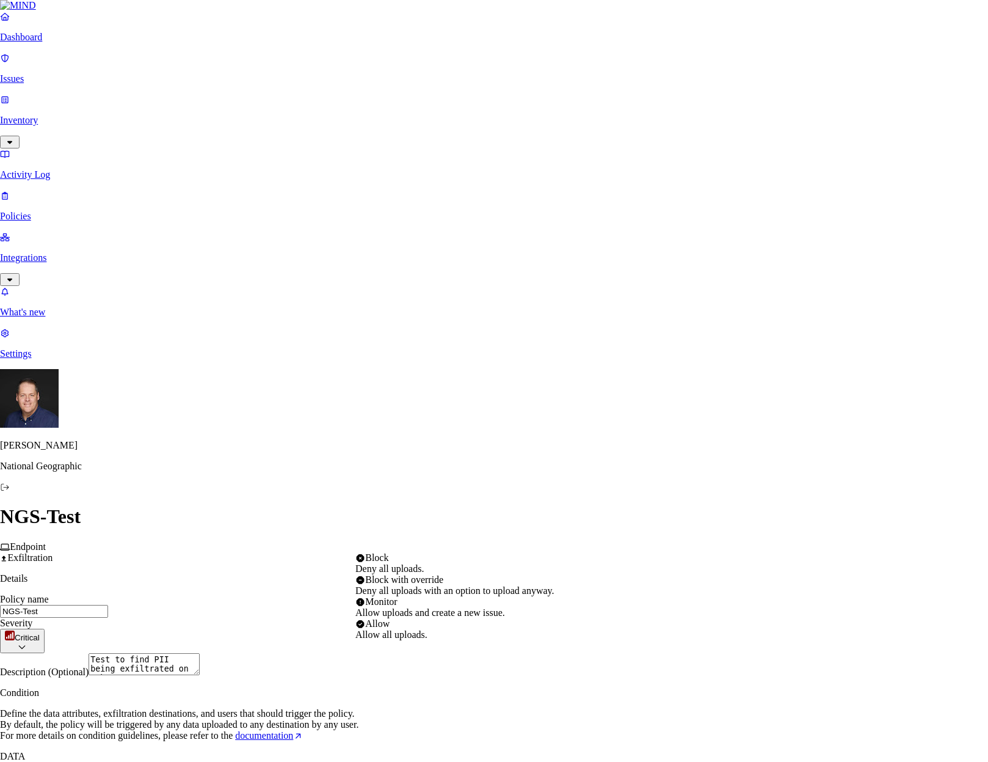
select select "2"
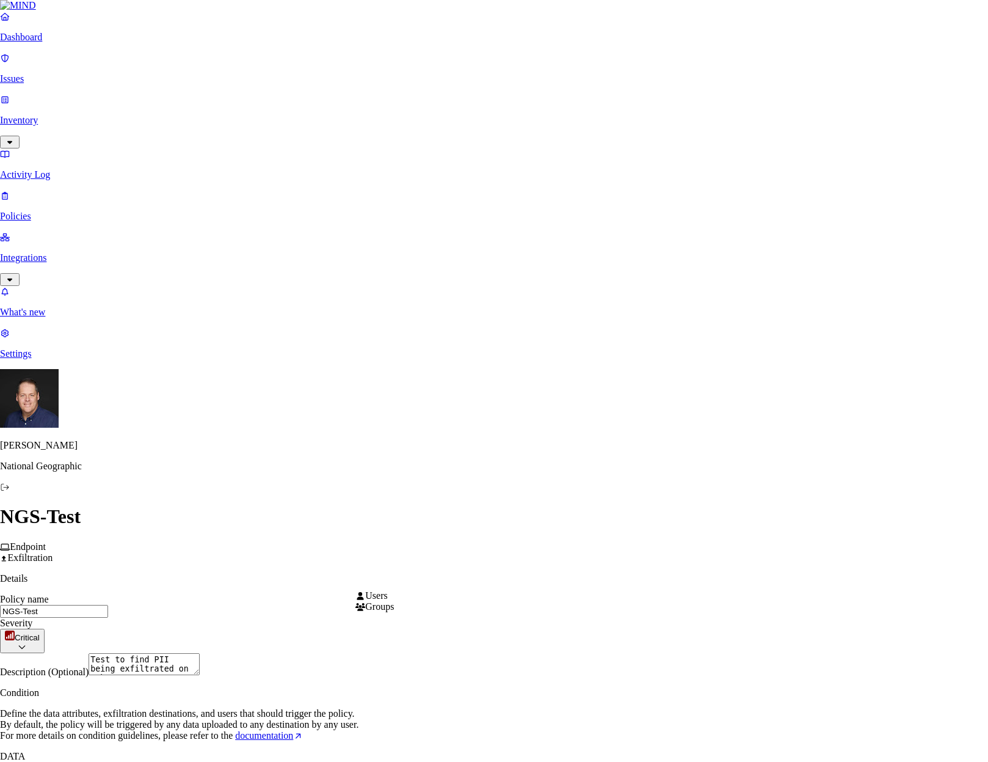
click at [504, 576] on html "Dashboard Issues Inventory Activity Log Policies Integrations What's new 1 Sett…" at bounding box center [494, 661] width 988 height 1323
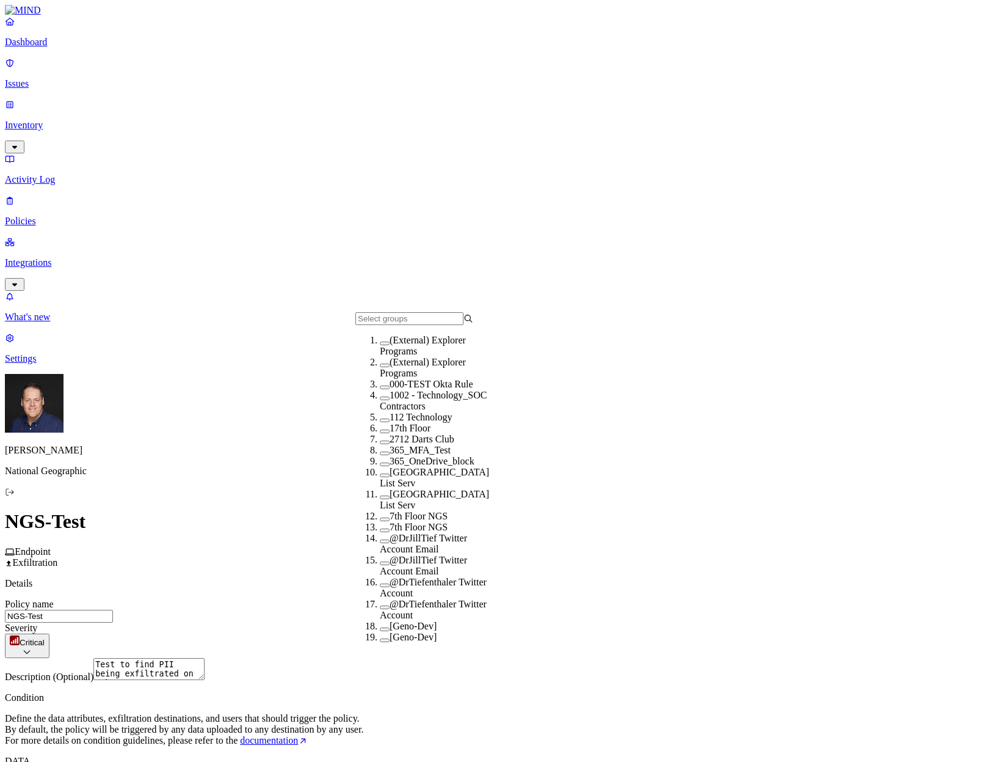
scroll to position [61, 0]
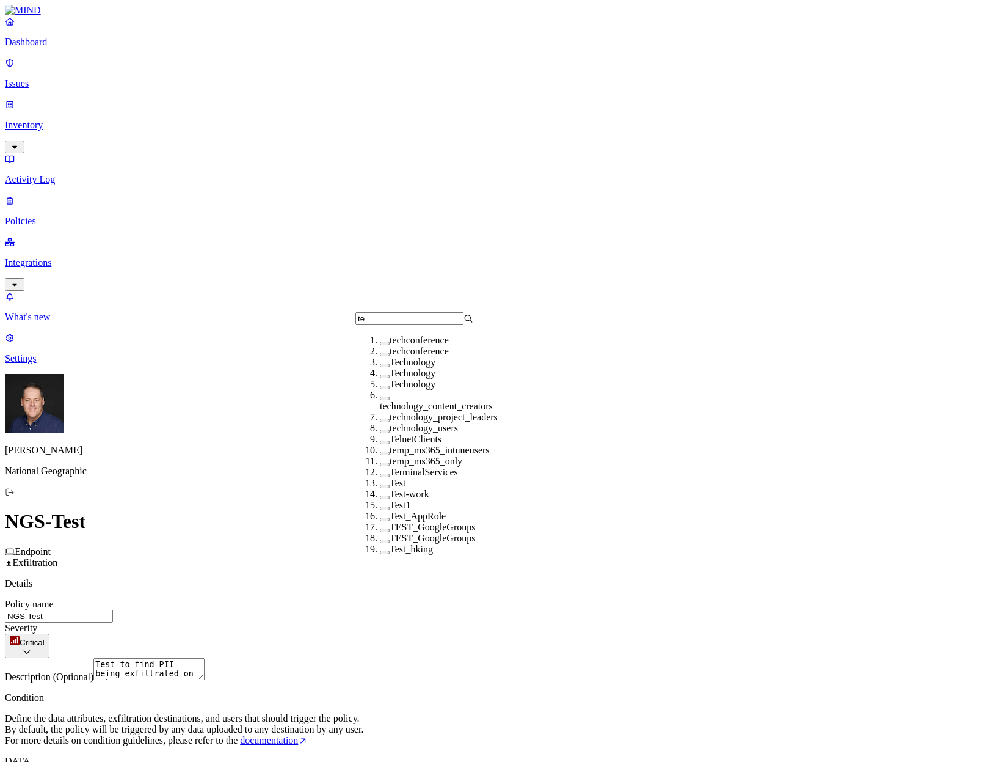
type input "t"
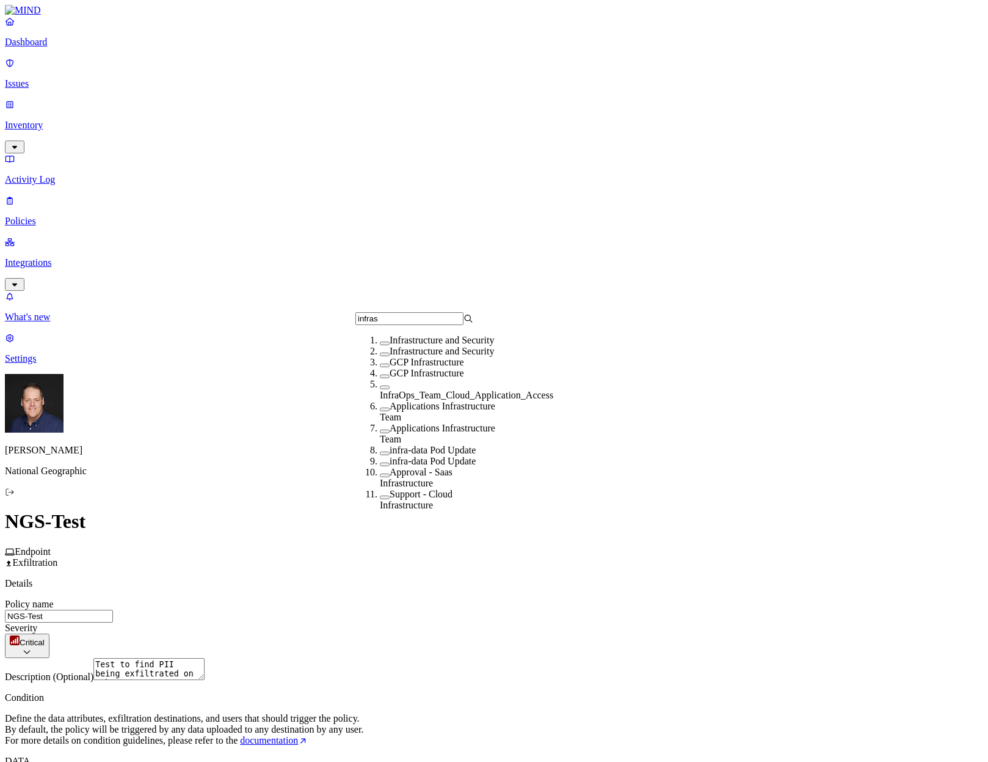
scroll to position [0, 0]
type input "infras"
click at [380, 345] on button "button" at bounding box center [385, 343] width 10 height 4
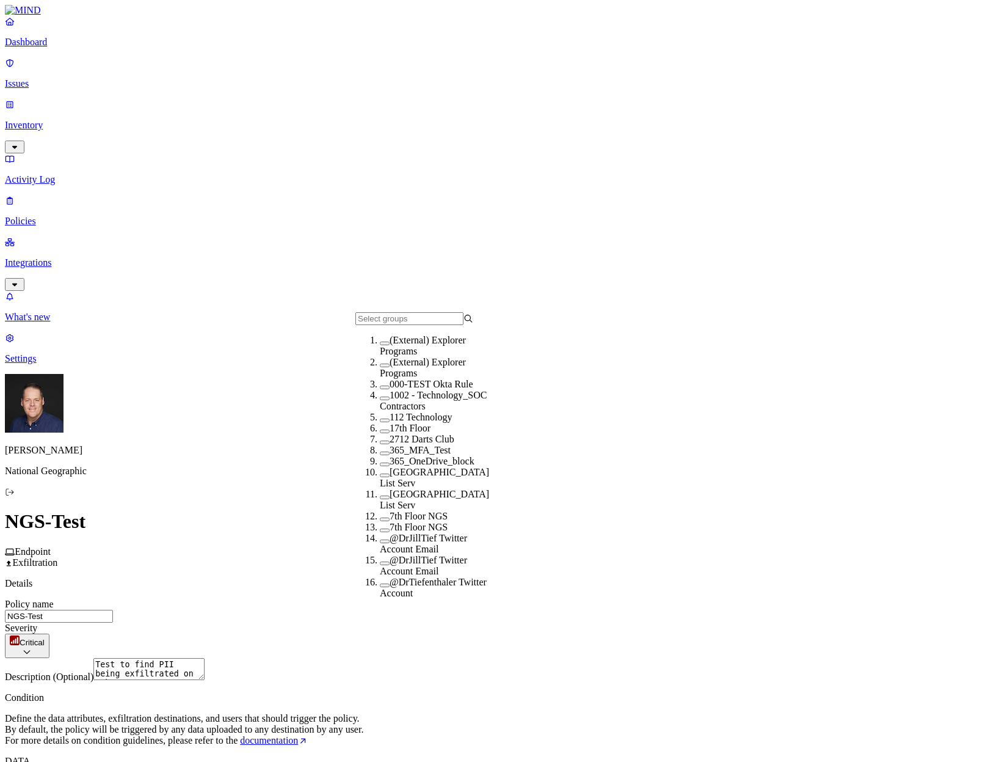
click at [420, 325] on input "text" at bounding box center [409, 318] width 108 height 13
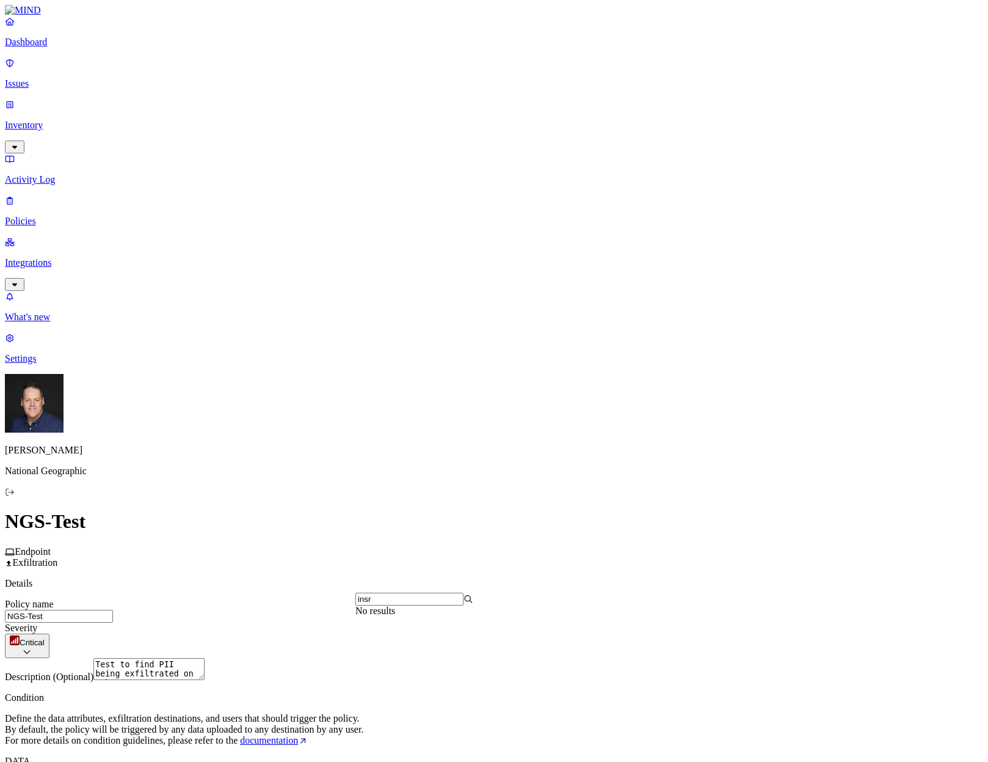
drag, startPoint x: 492, startPoint y: 608, endPoint x: 469, endPoint y: 584, distance: 32.8
click at [464, 605] on input "insr" at bounding box center [409, 598] width 108 height 13
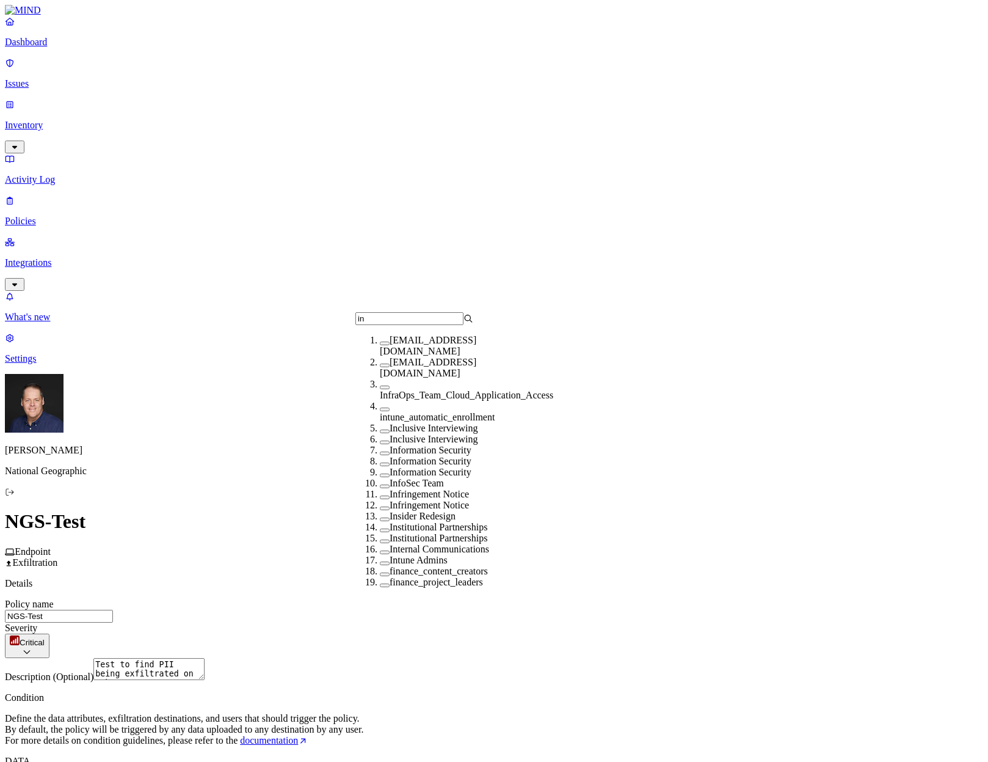
scroll to position [60, 0]
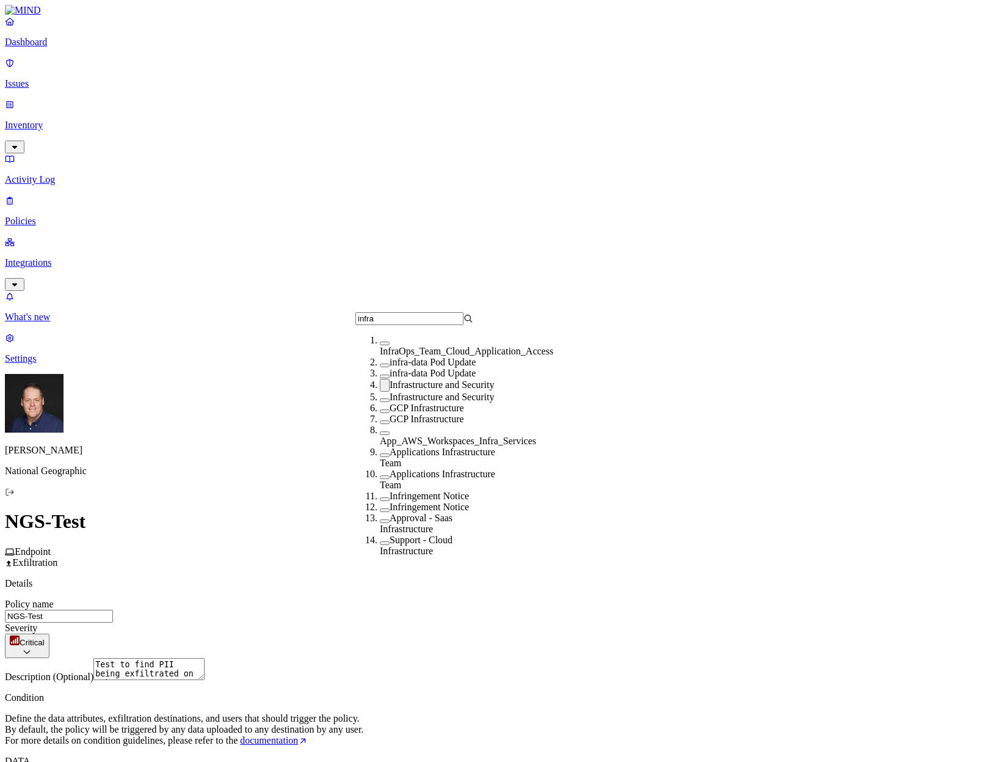
type input "infra"
click at [380, 398] on button "button" at bounding box center [385, 400] width 10 height 4
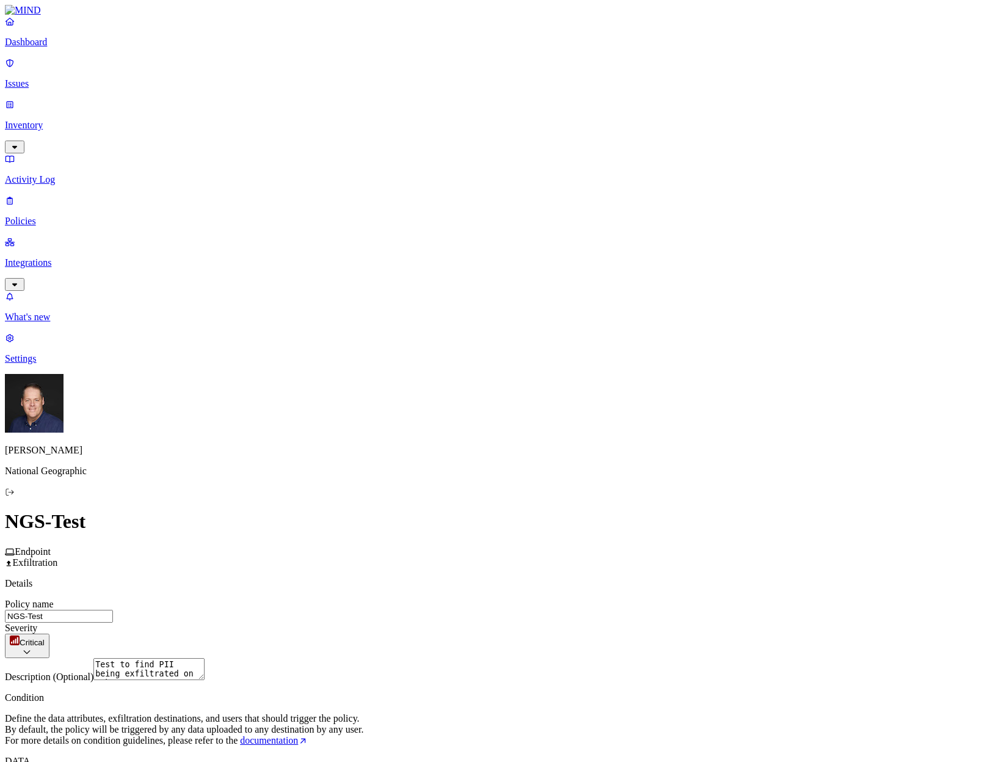
click at [708, 585] on html "Dashboard Issues Inventory Activity Log Policies Integrations What's new 1 Sett…" at bounding box center [494, 663] width 988 height 1326
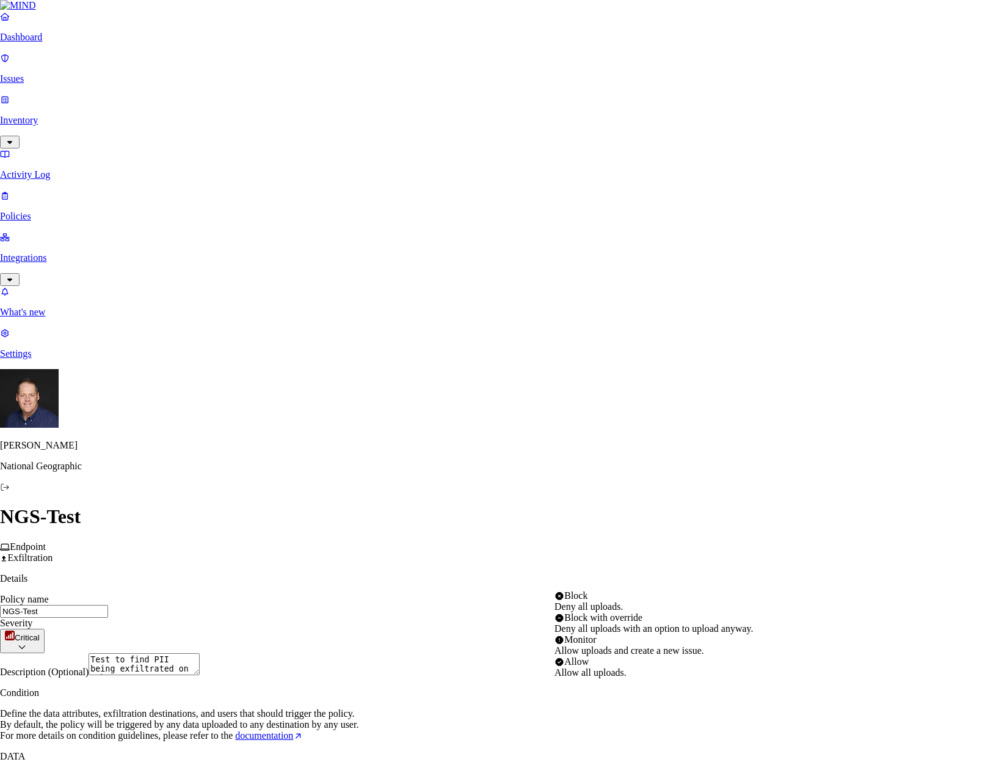
select select "3"
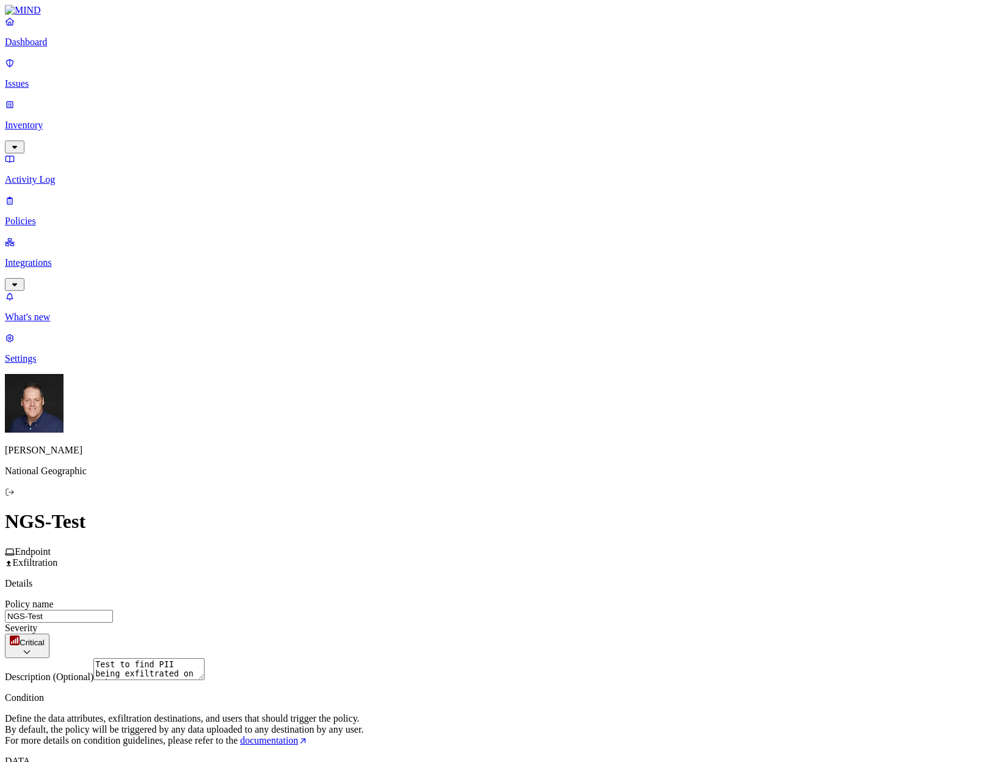
scroll to position [271, 0]
click at [591, 632] on html "Dashboard Issues Inventory Activity Log Policies Integrations What's new 1 Sett…" at bounding box center [494, 661] width 988 height 1323
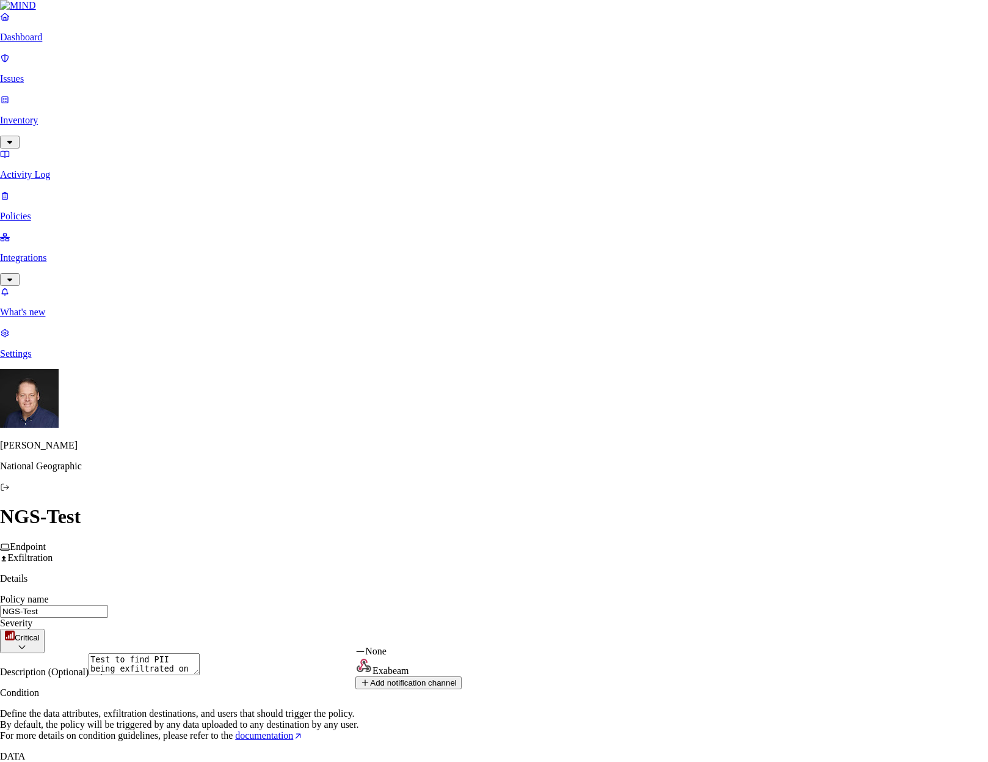
click at [591, 609] on html "Dashboard Issues Inventory Activity Log Policies Integrations What's new 1 Sett…" at bounding box center [494, 659] width 988 height 1318
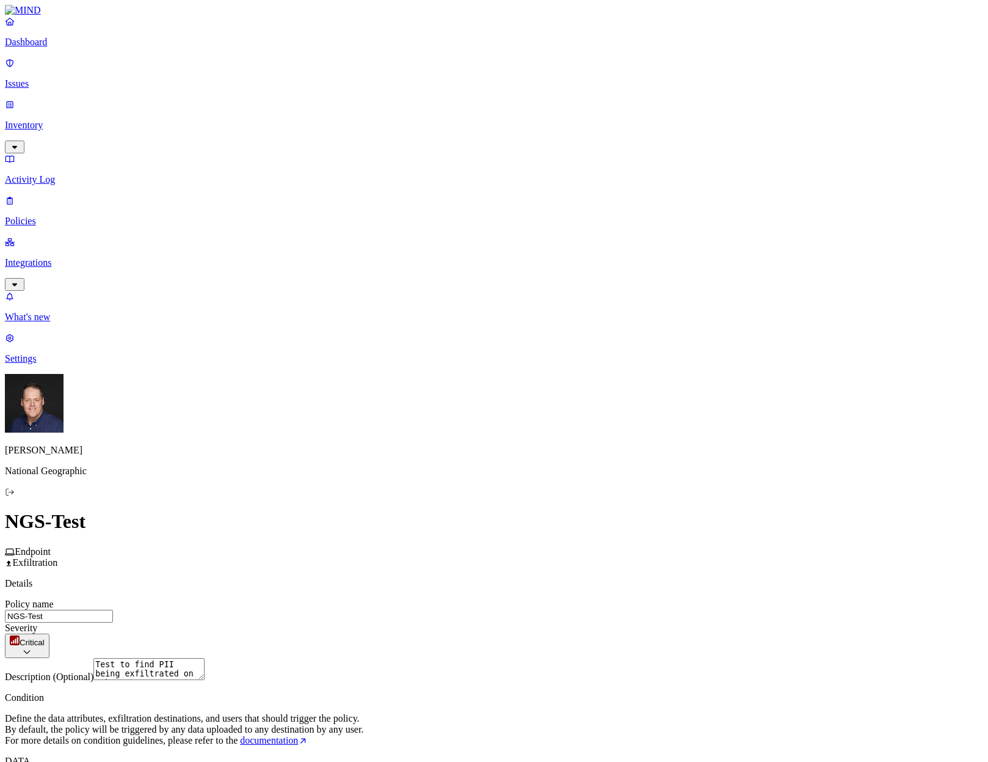
scroll to position [363, 0]
click at [585, 538] on html "Dashboard Issues Inventory Activity Log Policies Integrations What's new 1 Sett…" at bounding box center [494, 661] width 988 height 1323
click at [597, 518] on html "Dashboard Issues Inventory Activity Log Policies Integrations What's new 1 Sett…" at bounding box center [494, 661] width 988 height 1323
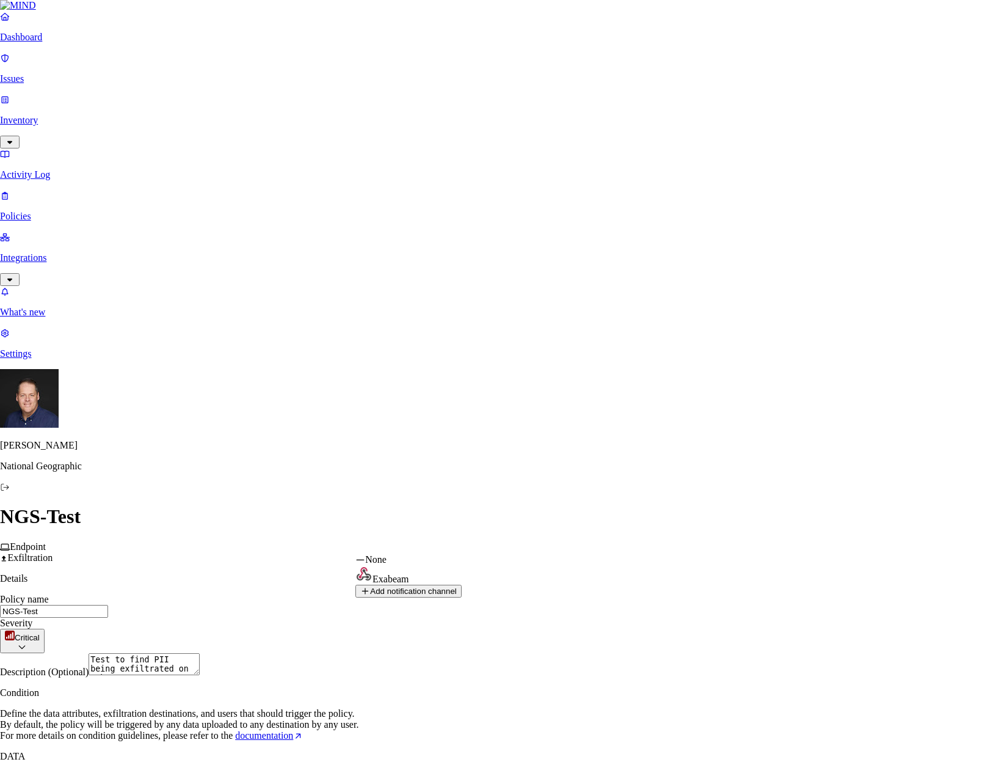
click at [631, 544] on html "Dashboard Issues Inventory Activity Log Policies Integrations What's new 1 Sett…" at bounding box center [494, 659] width 988 height 1318
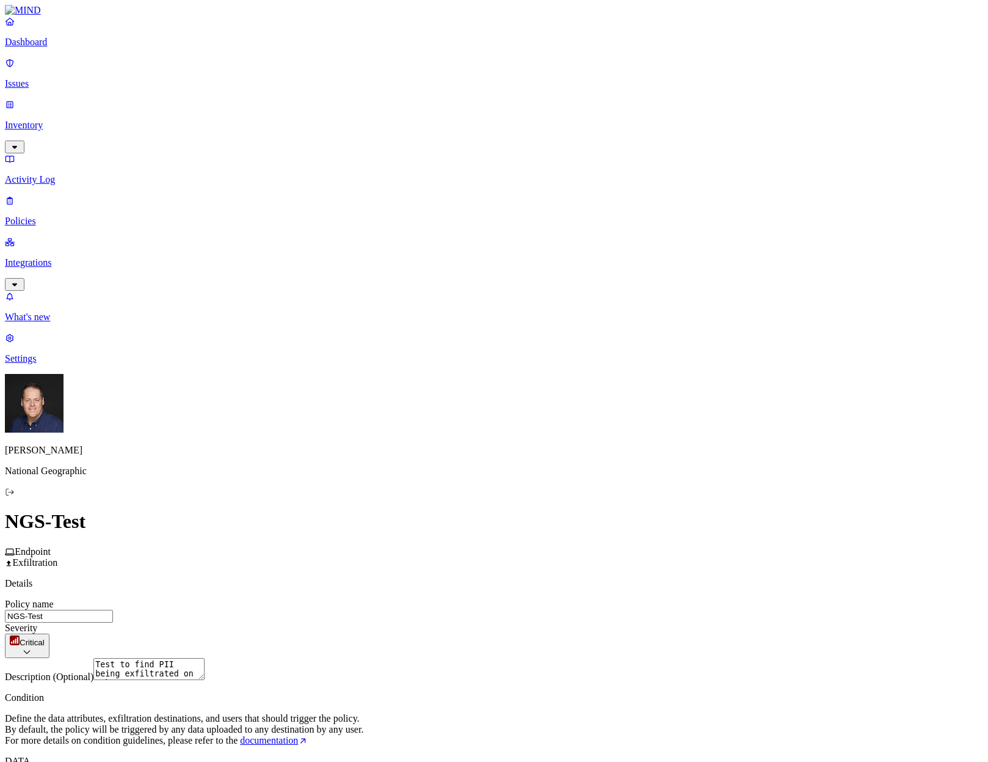
click at [631, 544] on html "Dashboard Issues Inventory Activity Log Policies Integrations What's new 1 Sett…" at bounding box center [494, 661] width 988 height 1323
click at [674, 661] on html "Dashboard Issues Inventory Activity Log Policies Integrations What's new 1 Sett…" at bounding box center [494, 661] width 988 height 1323
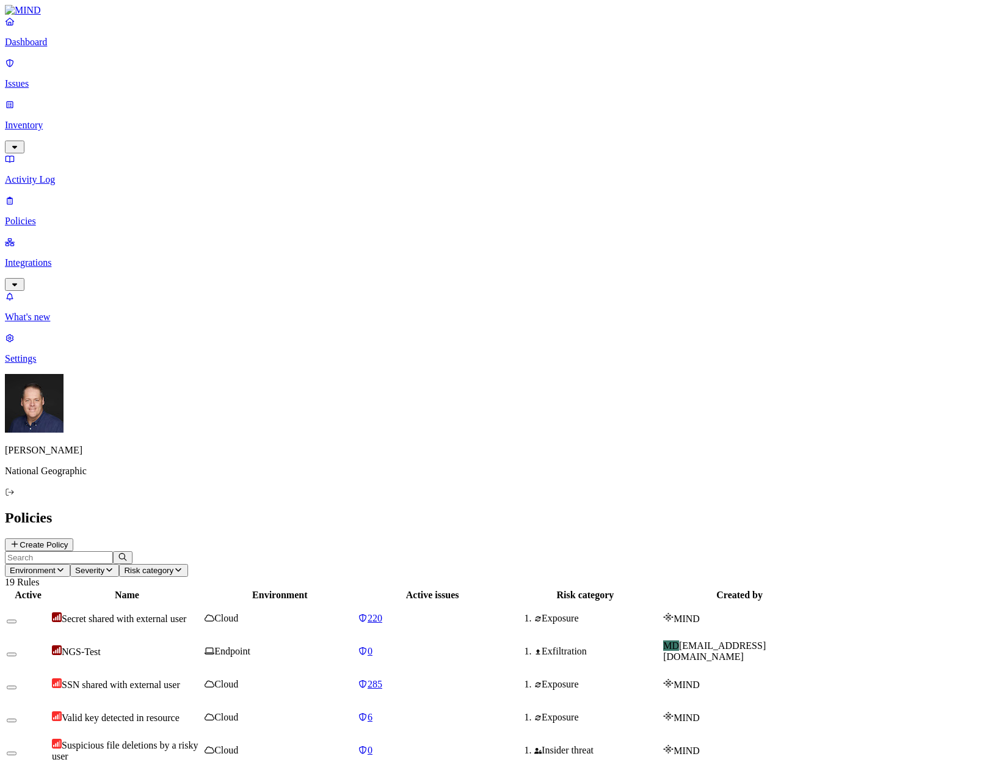
click at [57, 48] on p "Dashboard" at bounding box center [494, 42] width 978 height 11
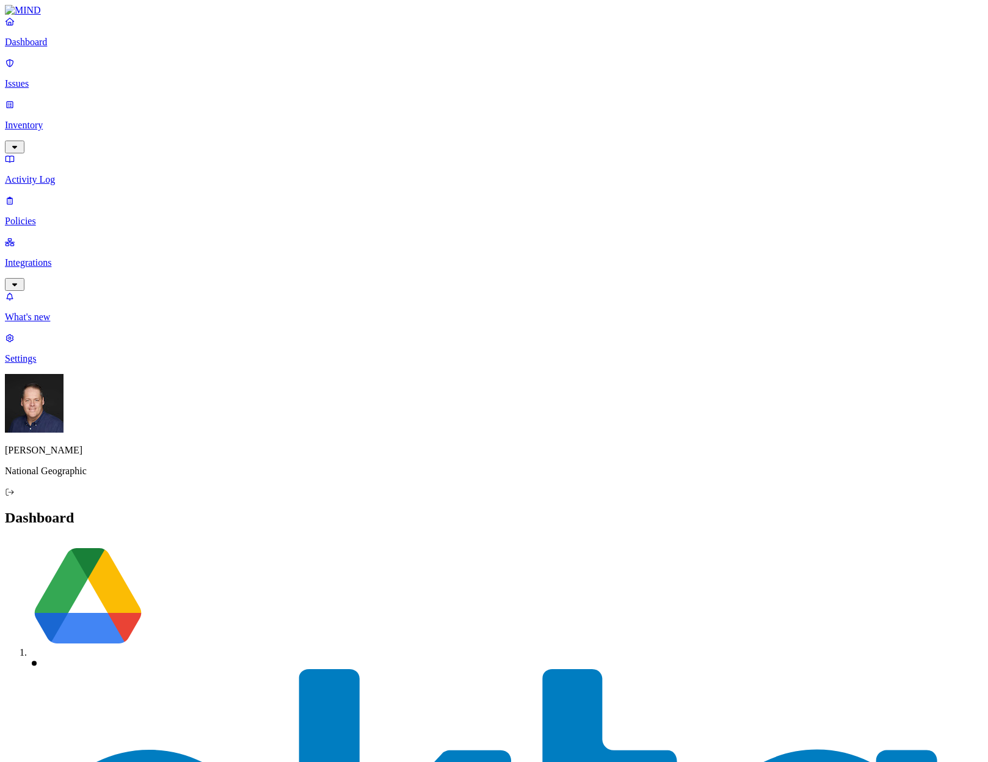
click at [59, 120] on p "Inventory" at bounding box center [494, 125] width 978 height 11
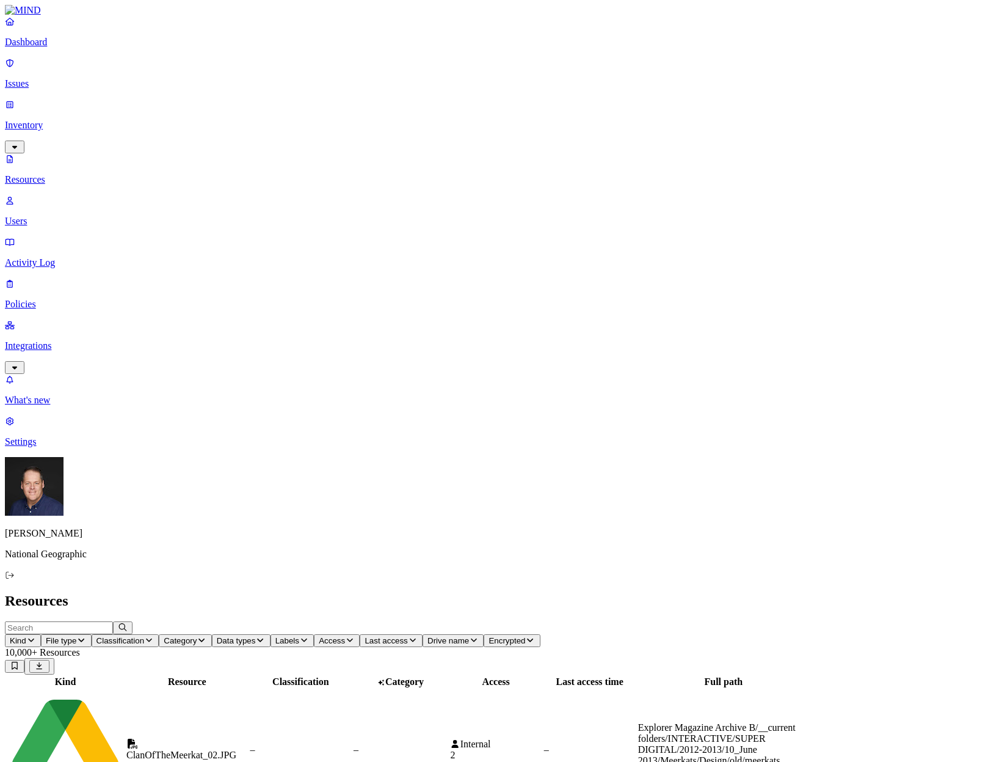
click at [61, 174] on p "Resources" at bounding box center [494, 179] width 978 height 11
click at [36, 636] on icon "button" at bounding box center [31, 640] width 10 height 8
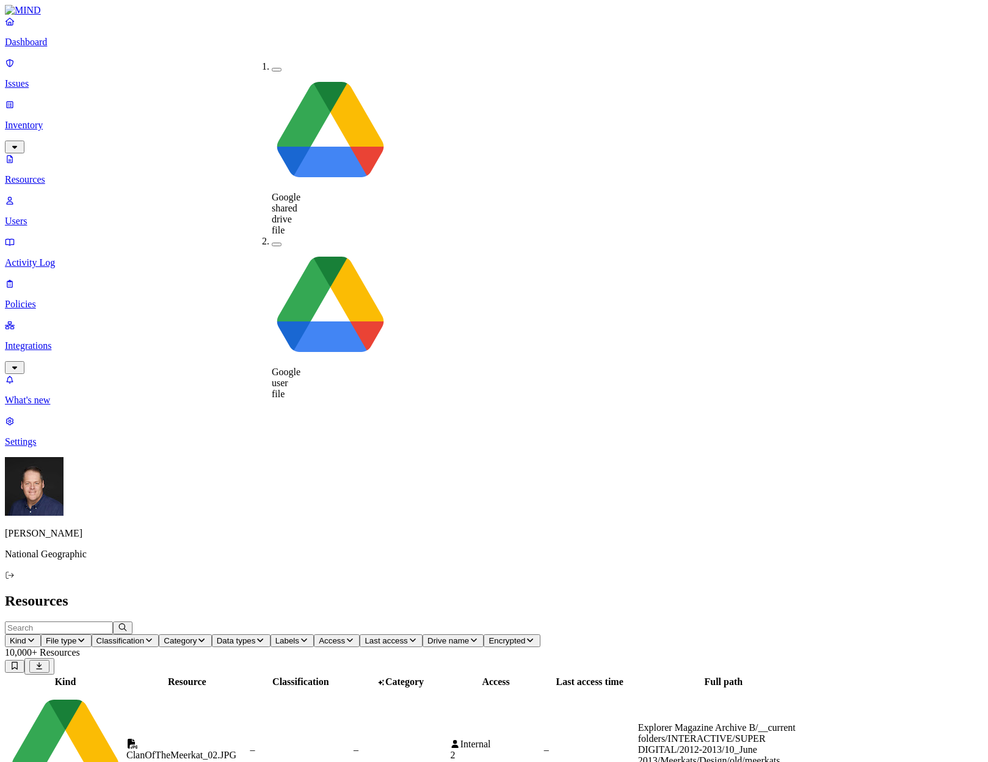
click at [272, 68] on button "button" at bounding box center [277, 70] width 10 height 4
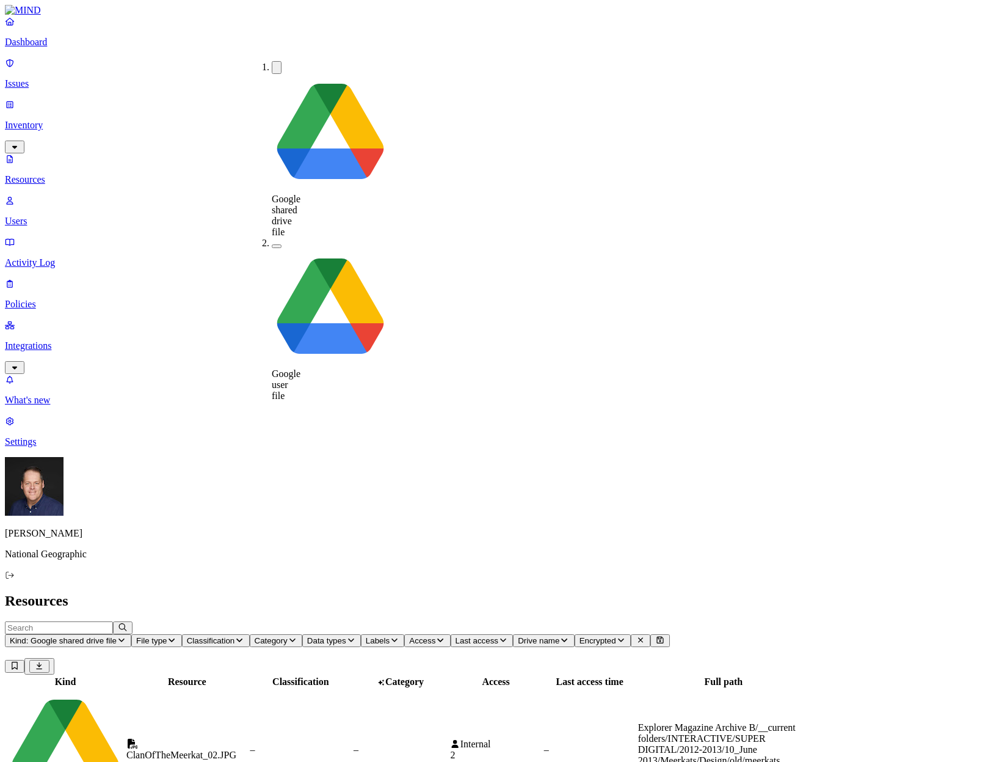
click at [235, 636] on span "Classification" at bounding box center [211, 640] width 48 height 9
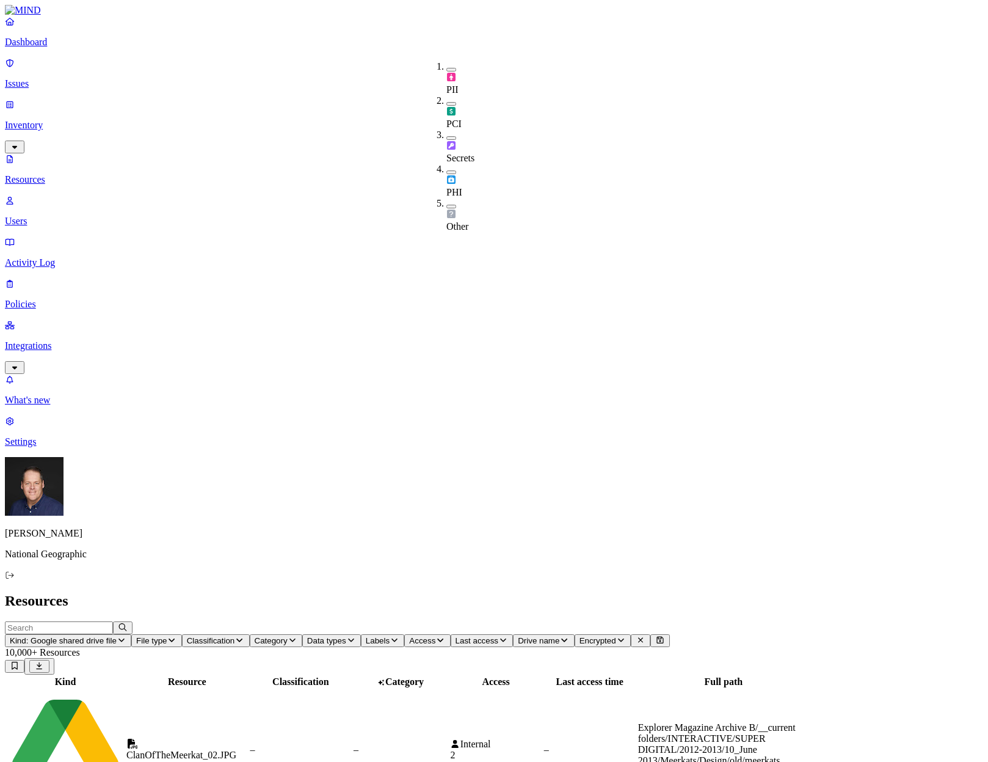
click at [113, 621] on input "text" at bounding box center [59, 627] width 108 height 13
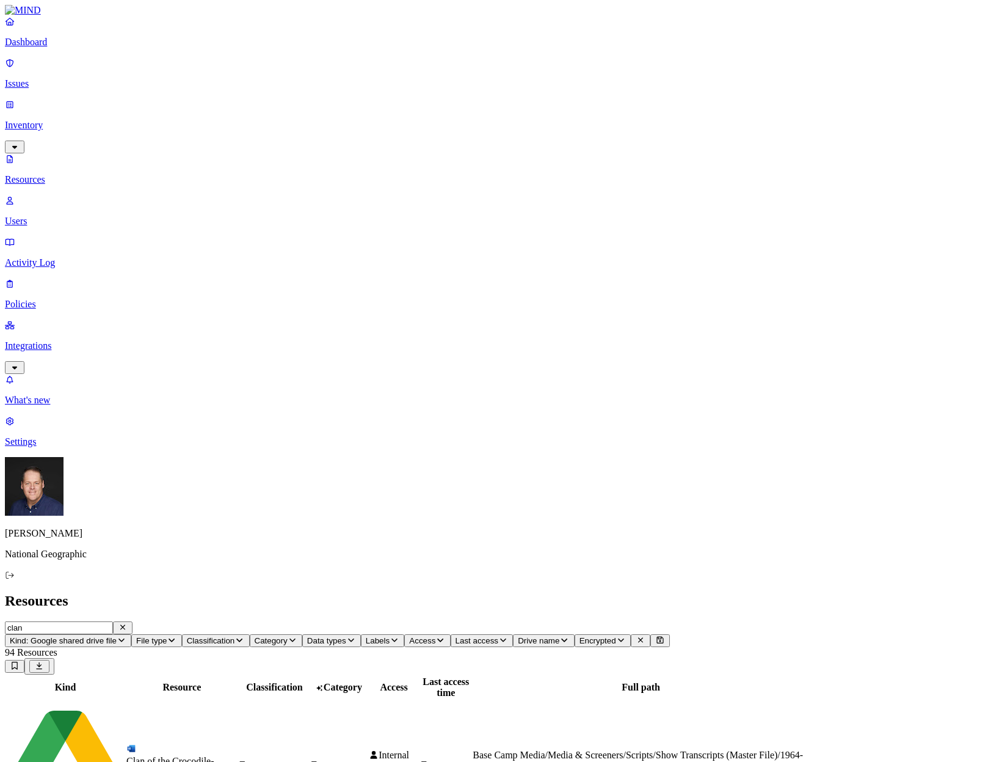
click at [346, 636] on span "Data types" at bounding box center [326, 640] width 39 height 9
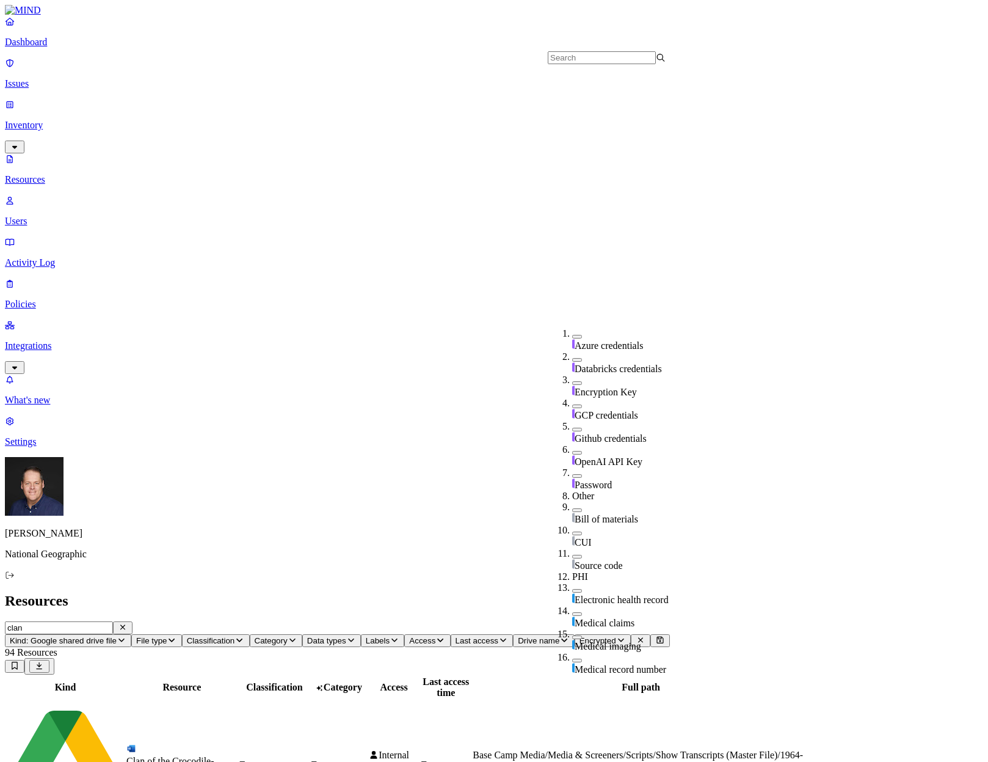
scroll to position [360, 0]
drag, startPoint x: 202, startPoint y: 47, endPoint x: 162, endPoint y: 46, distance: 39.1
click at [167, 621] on div "clan Kind: Google shared drive file File type Classification Category Data type…" at bounding box center [494, 634] width 978 height 26
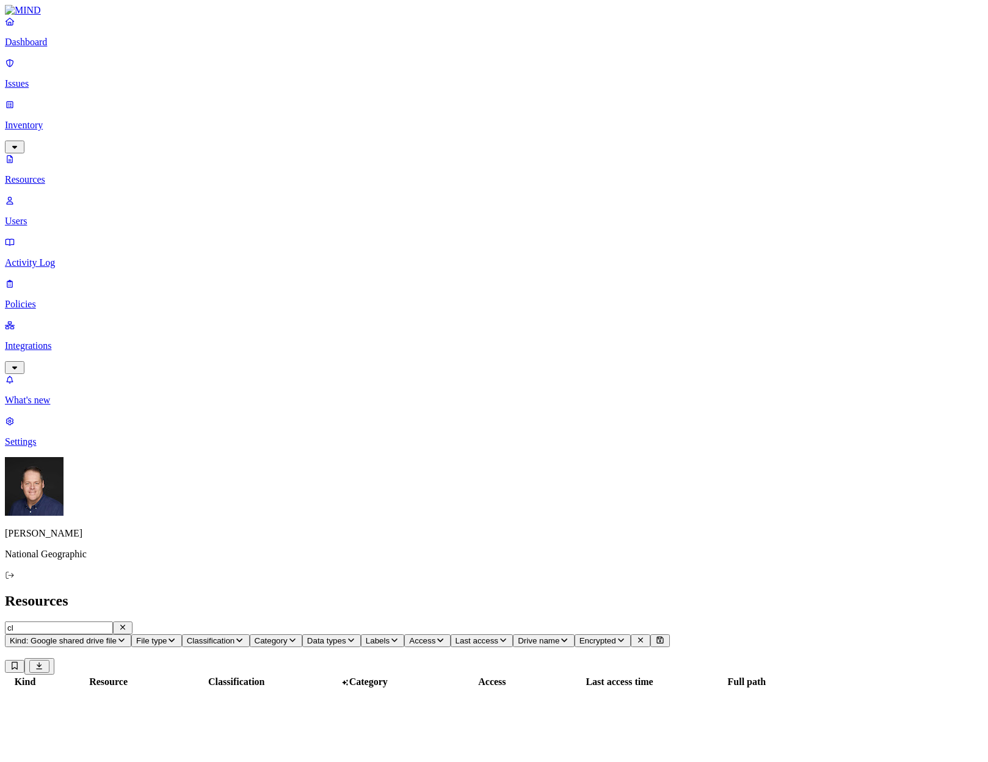
type input "c"
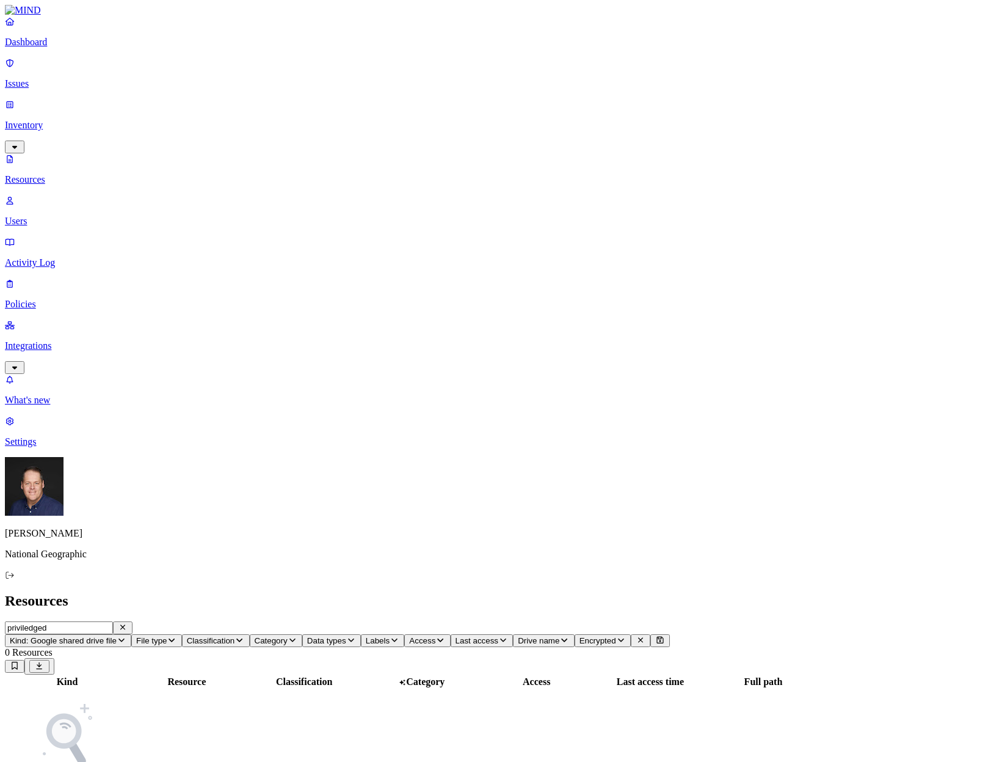
drag, startPoint x: 218, startPoint y: 41, endPoint x: 31, endPoint y: 71, distance: 189.3
click at [31, 71] on div "Dashboard Issues Inventory Resources Users Activity Log Policies Integrations W…" at bounding box center [494, 419] width 978 height 828
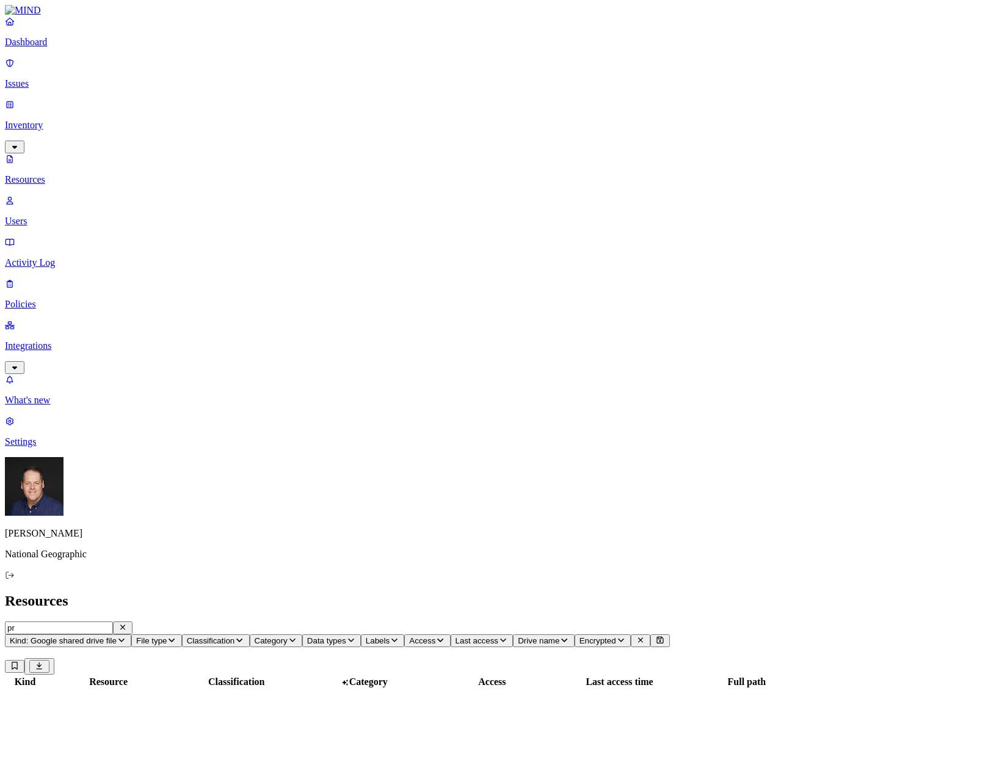
type input "p"
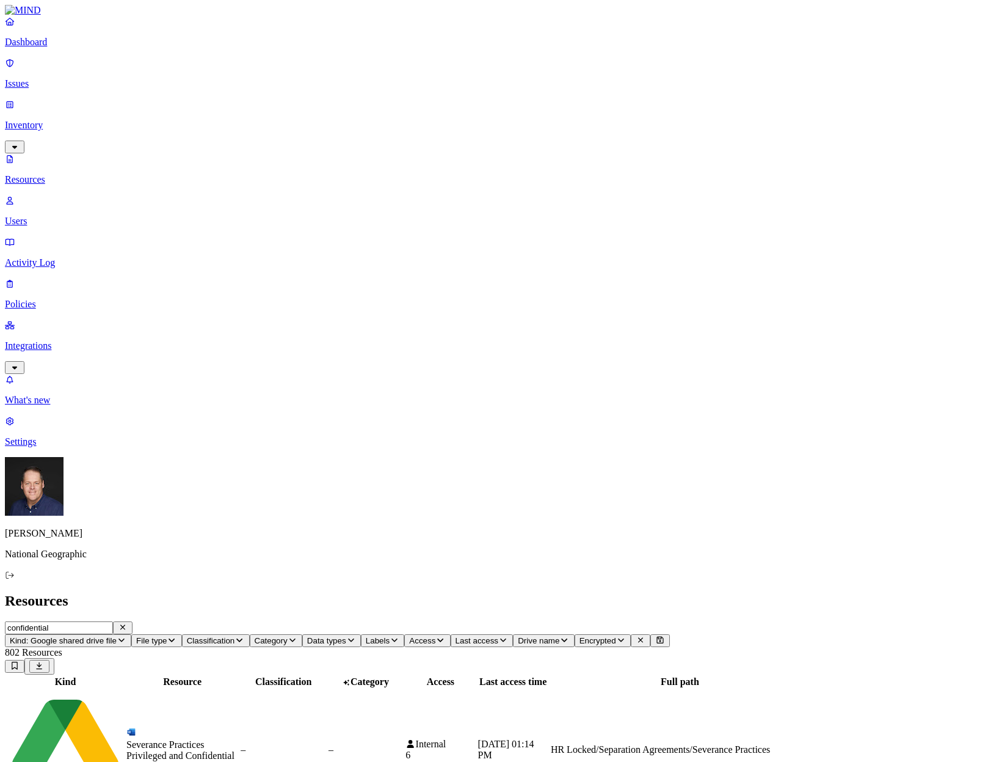
type input "confidential"
click at [405, 634] on button "Labels" at bounding box center [383, 640] width 44 height 13
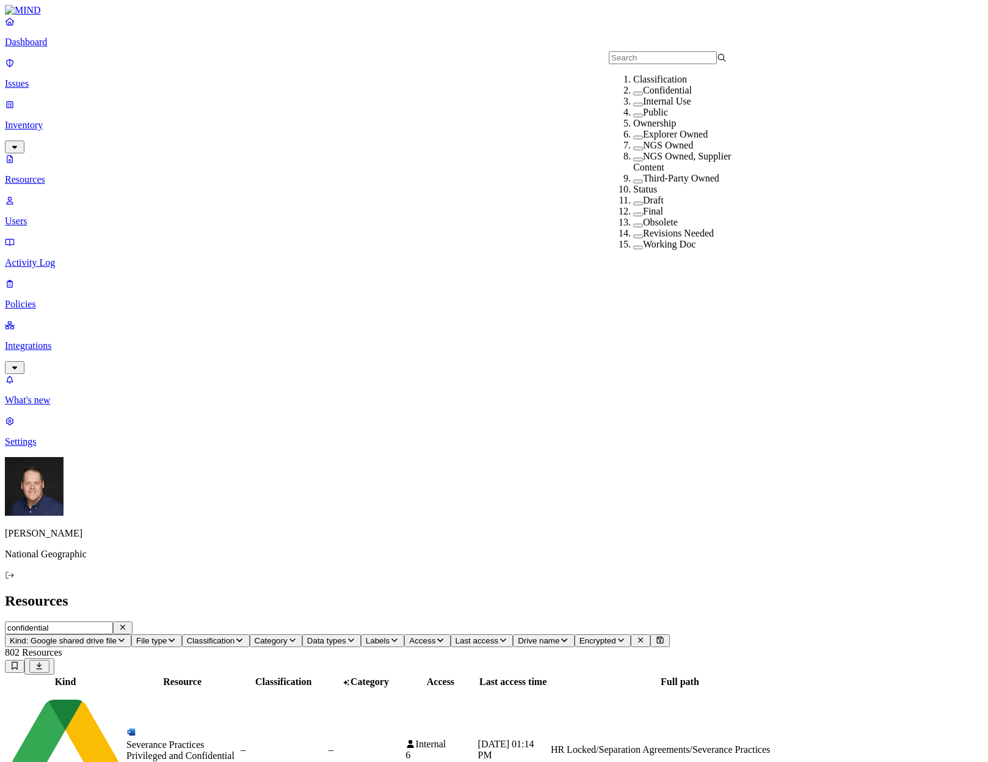
click at [673, 106] on label "Internal Use" at bounding box center [667, 101] width 48 height 10
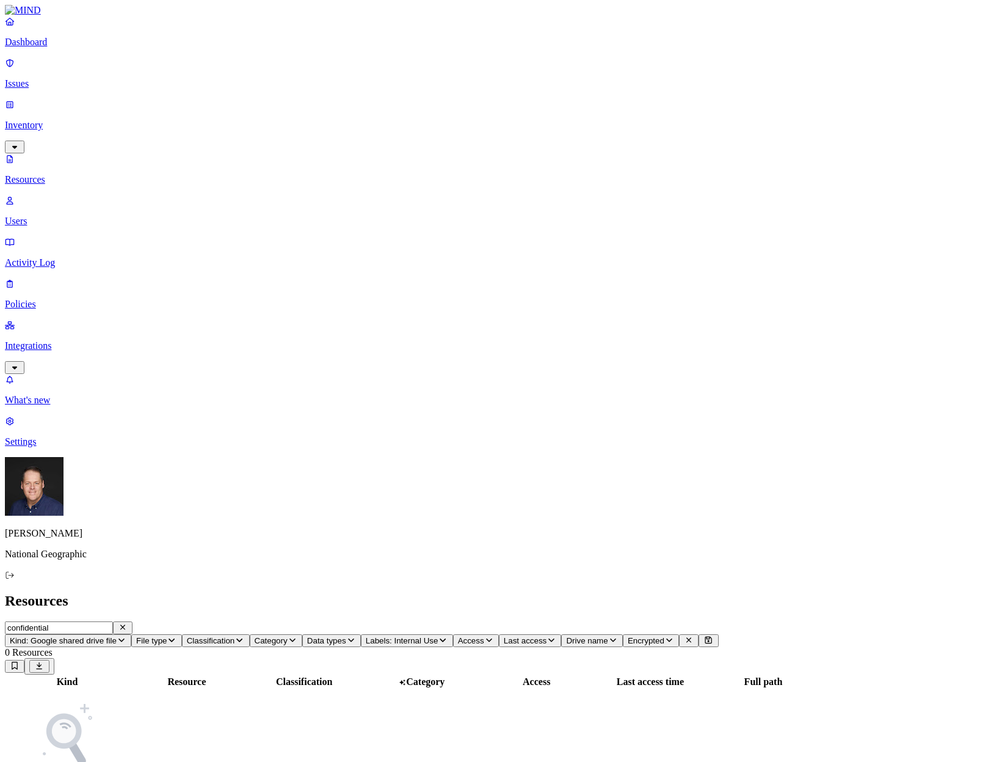
click at [128, 623] on icon "button" at bounding box center [123, 627] width 10 height 8
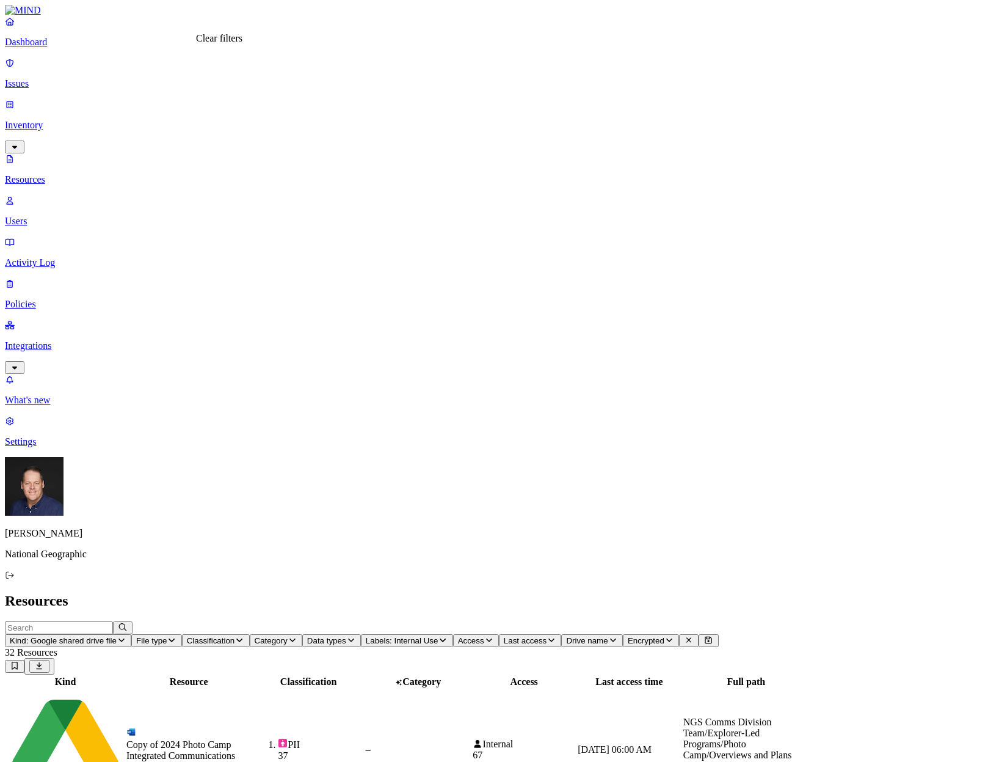
click at [684, 636] on icon at bounding box center [689, 640] width 10 height 8
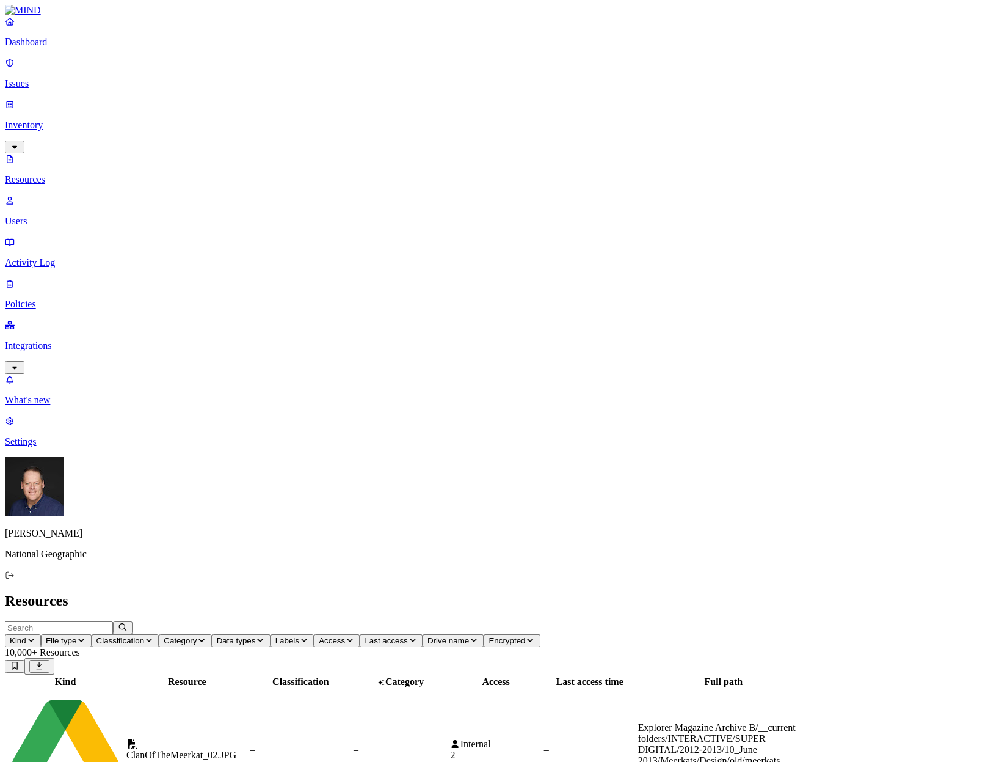
click at [299, 636] on span "Labels" at bounding box center [287, 640] width 24 height 9
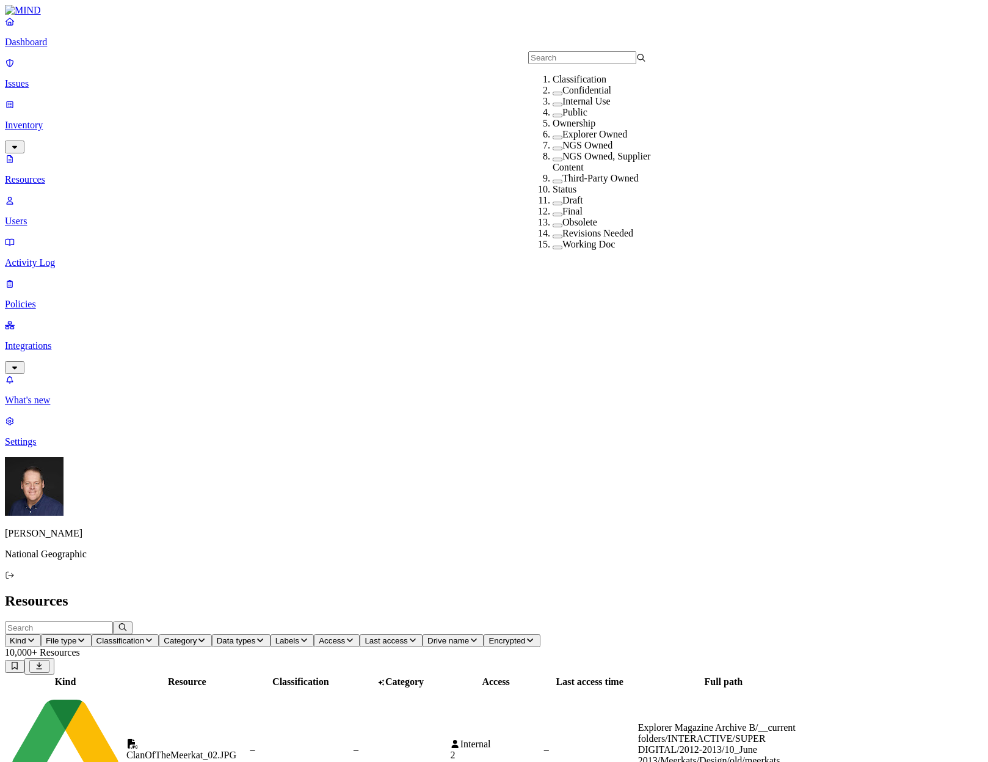
click at [569, 106] on label "Internal Use" at bounding box center [586, 101] width 48 height 10
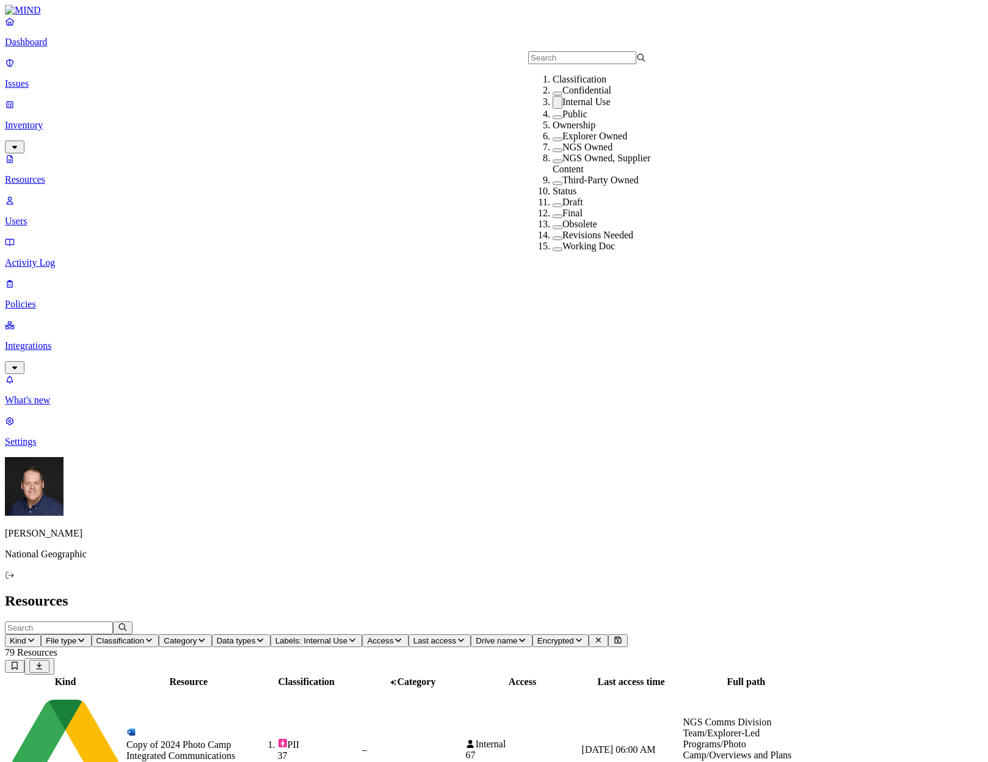
scroll to position [90, 0]
click at [697, 592] on h2 "Resources" at bounding box center [494, 600] width 978 height 16
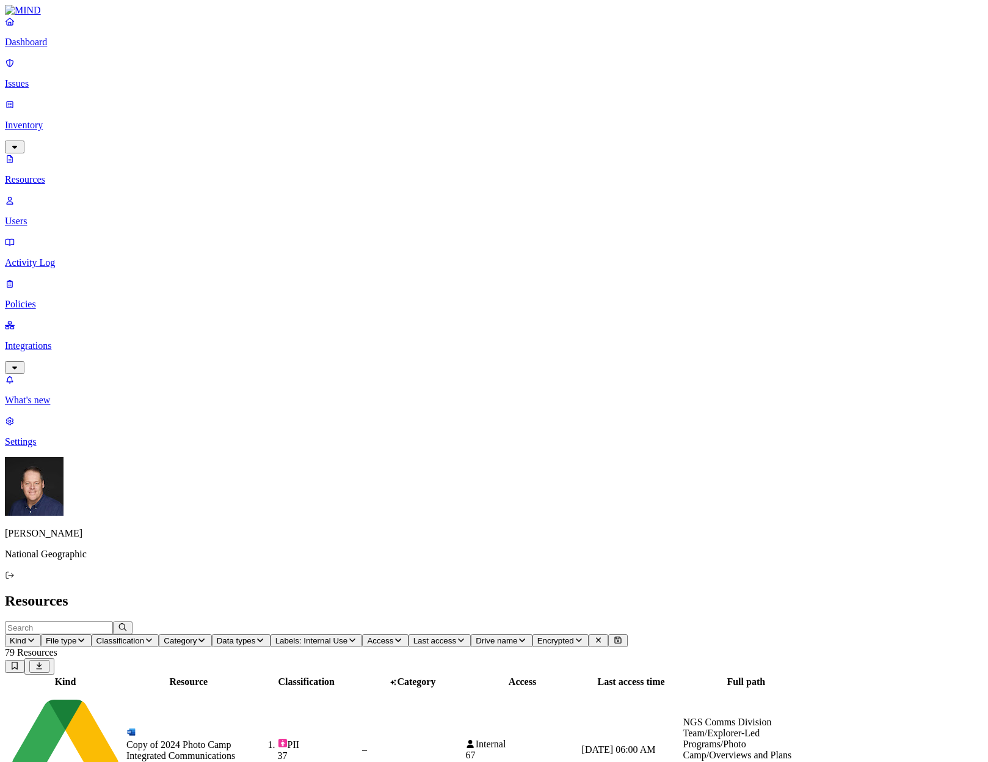
click at [348, 636] on span "Labels: Internal Use" at bounding box center [311, 640] width 73 height 9
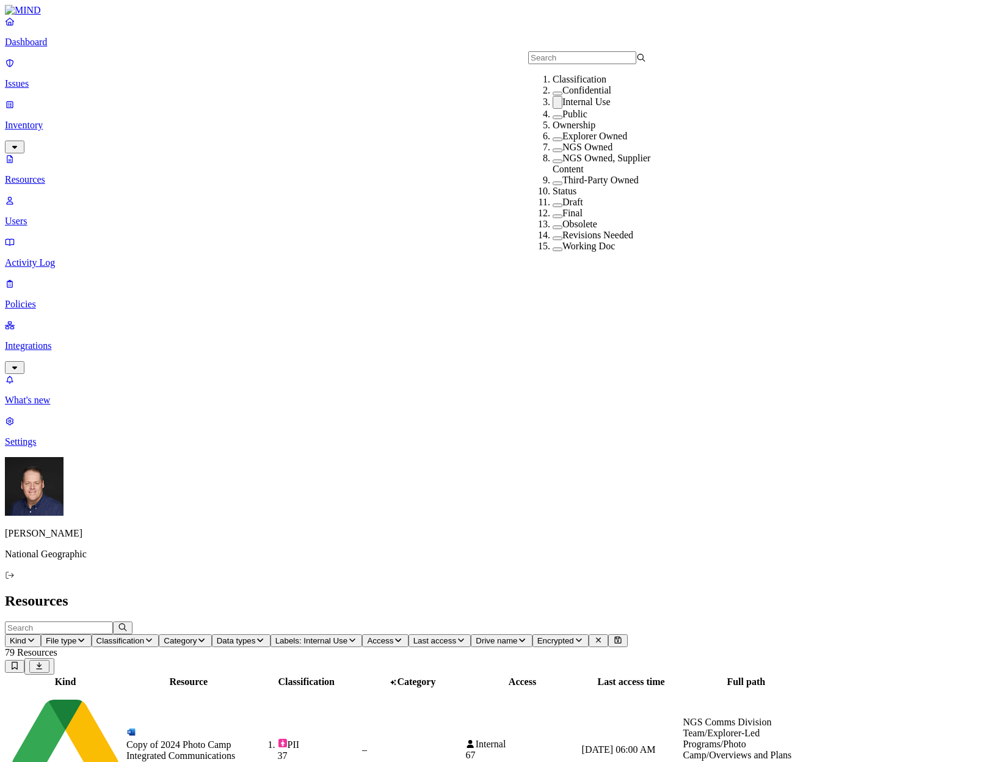
click at [553, 96] on div "Confidential" at bounding box center [612, 90] width 118 height 11
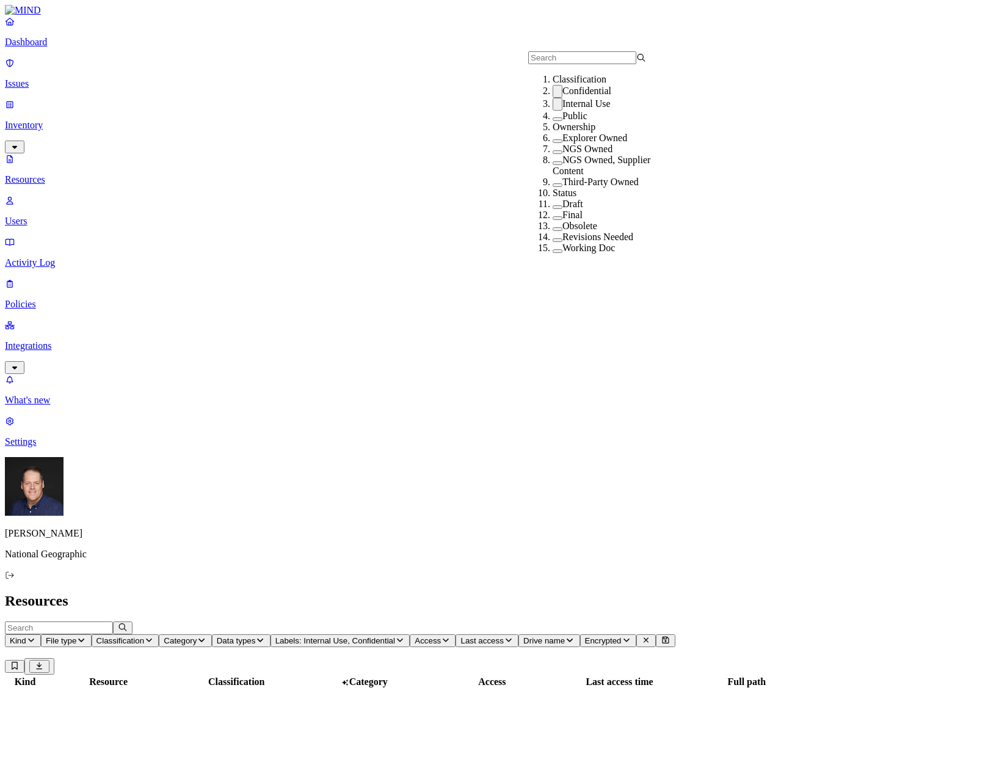
click at [553, 111] on button "button" at bounding box center [558, 104] width 10 height 13
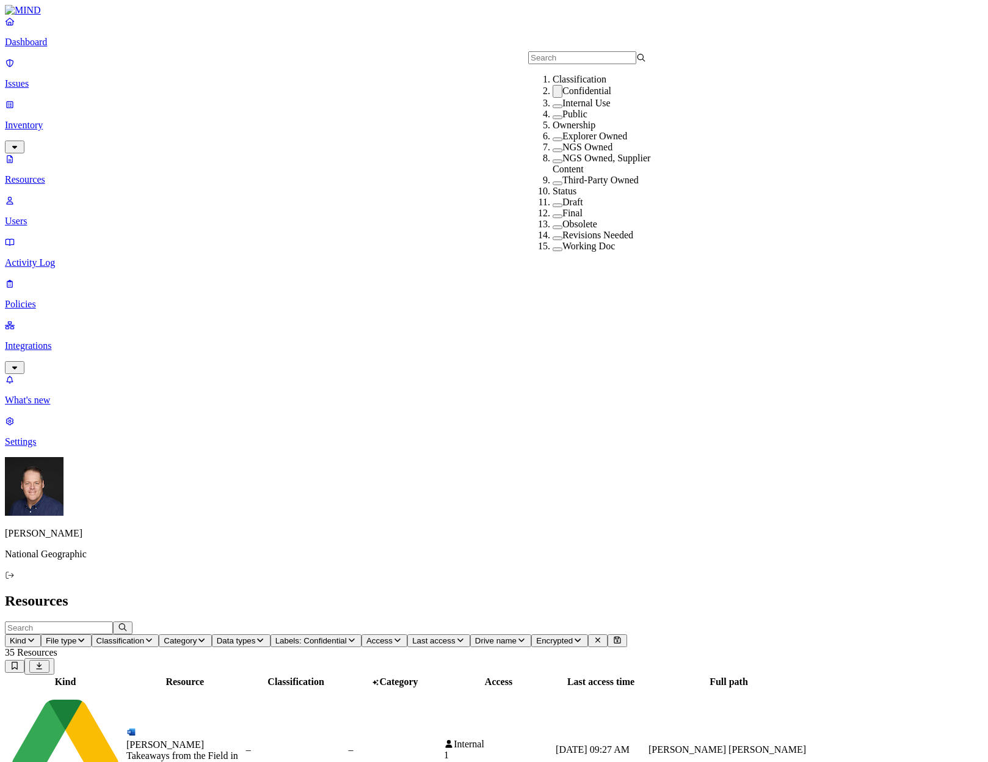
click at [657, 592] on header "Resources" at bounding box center [494, 600] width 978 height 16
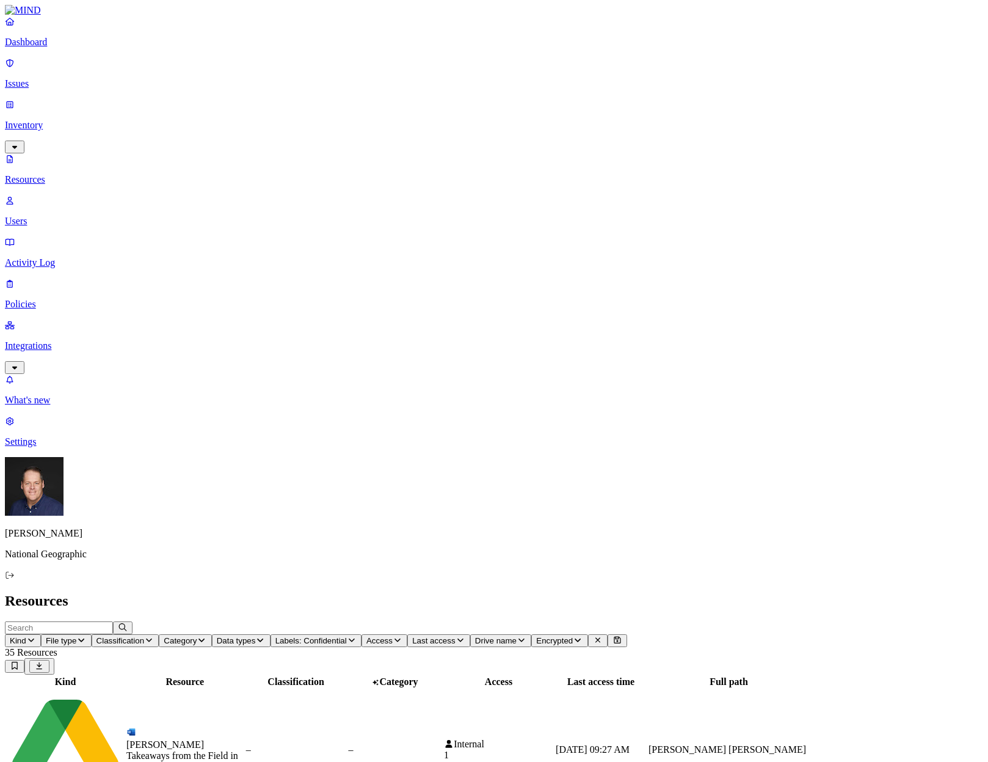
click at [256, 636] on span "Data types" at bounding box center [236, 640] width 39 height 9
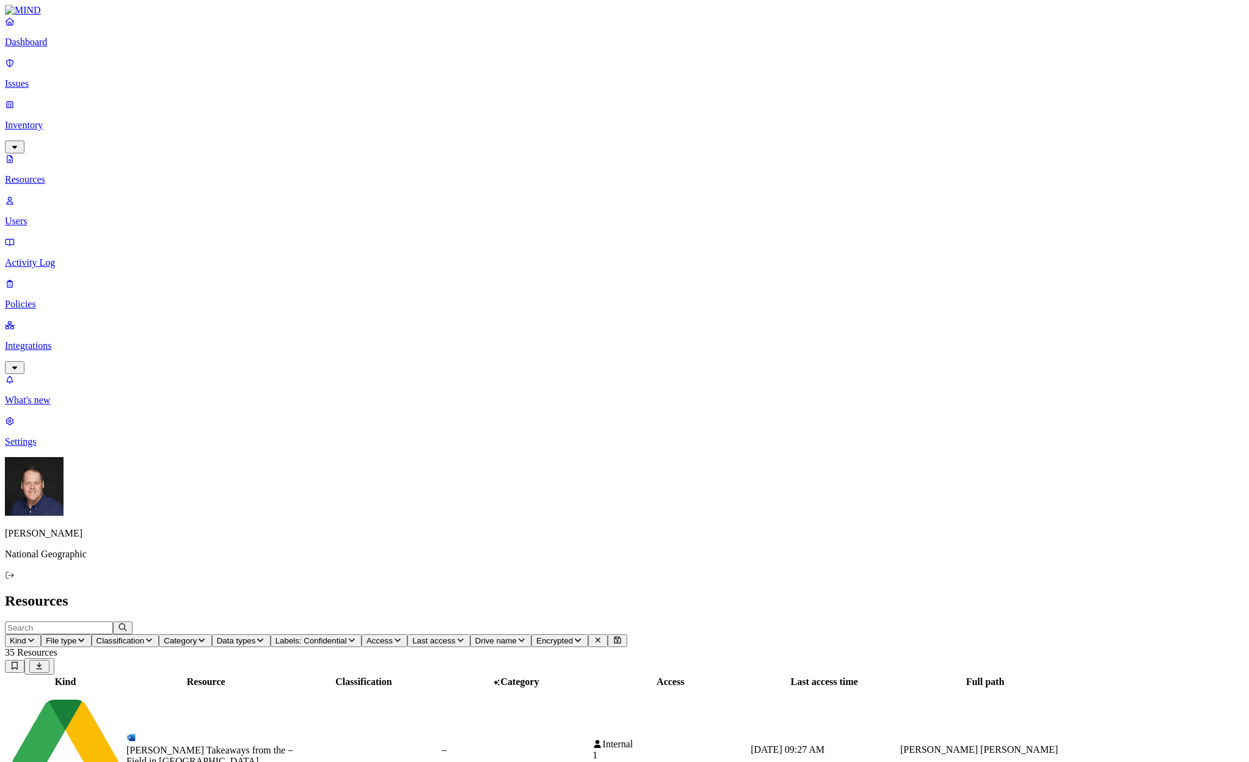
scroll to position [64, 0]
